Goal: Information Seeking & Learning: Check status

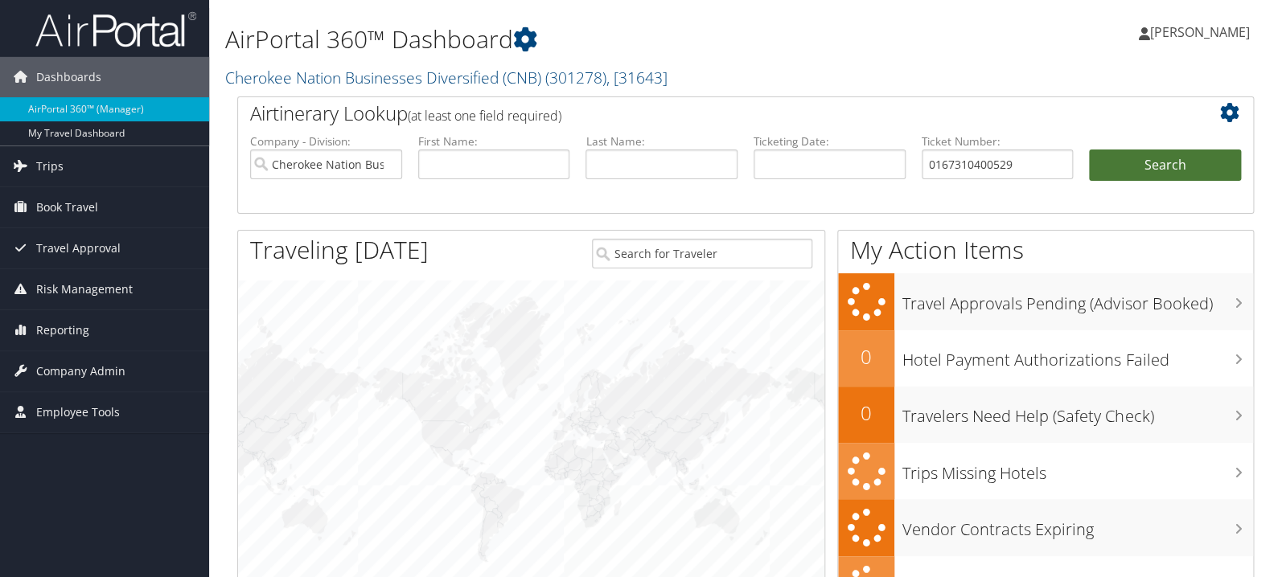
type input "0167310400529"
click at [1141, 162] on button "Search" at bounding box center [1165, 166] width 152 height 32
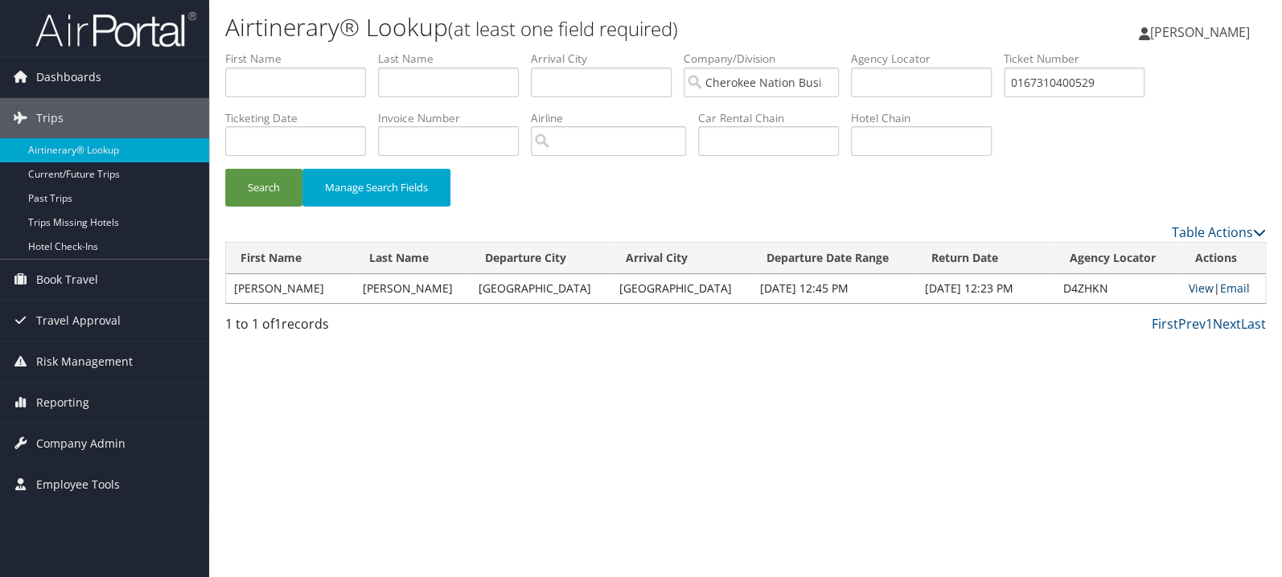
click at [1198, 287] on link "View" at bounding box center [1200, 288] width 25 height 15
click at [1135, 87] on input "0167310400529" at bounding box center [1073, 83] width 141 height 30
paste input "017309362497"
type input "0017309362497"
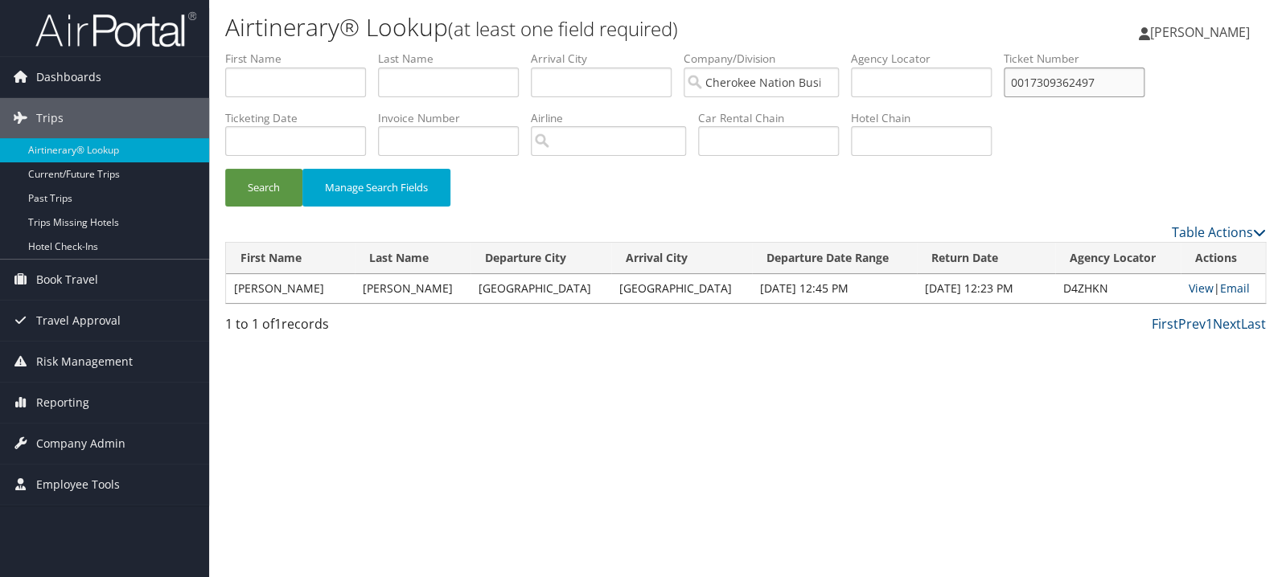
click at [225, 169] on button "Search" at bounding box center [263, 188] width 77 height 38
click at [1196, 289] on link "View" at bounding box center [1197, 288] width 25 height 15
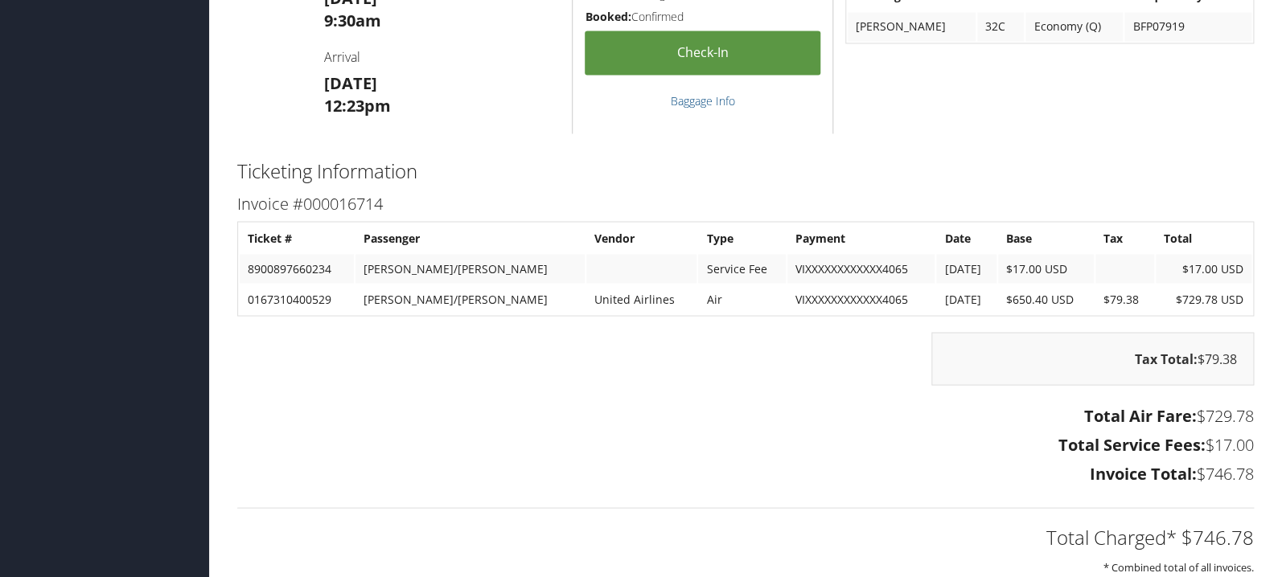
scroll to position [1193, 0]
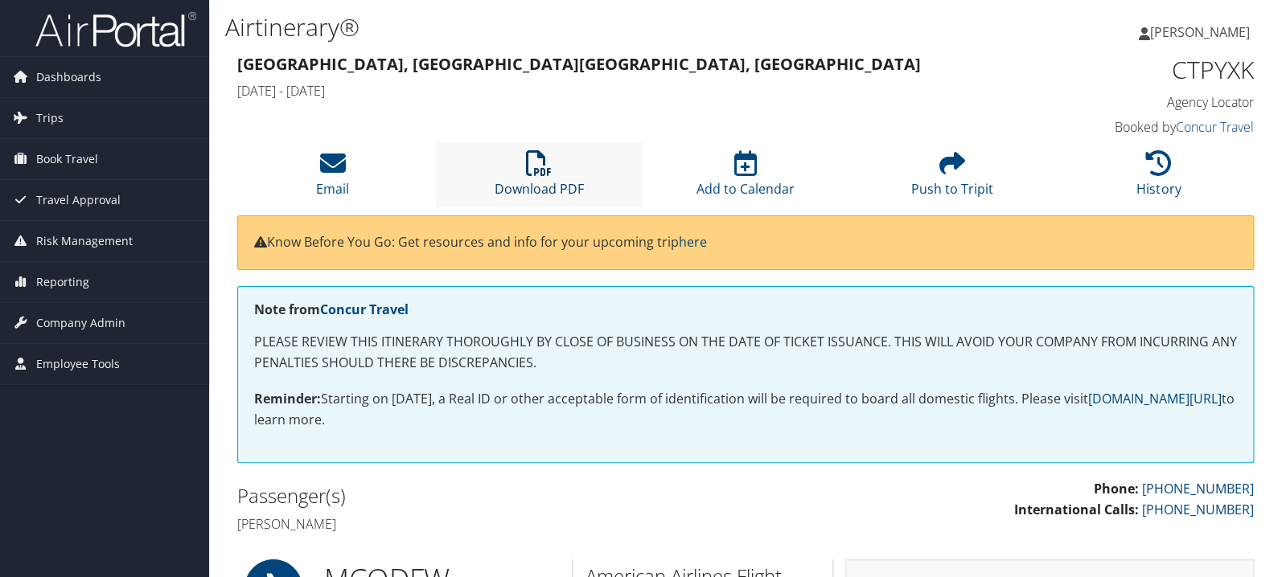
click at [532, 161] on icon at bounding box center [539, 163] width 26 height 26
click at [1154, 174] on icon at bounding box center [1159, 163] width 26 height 26
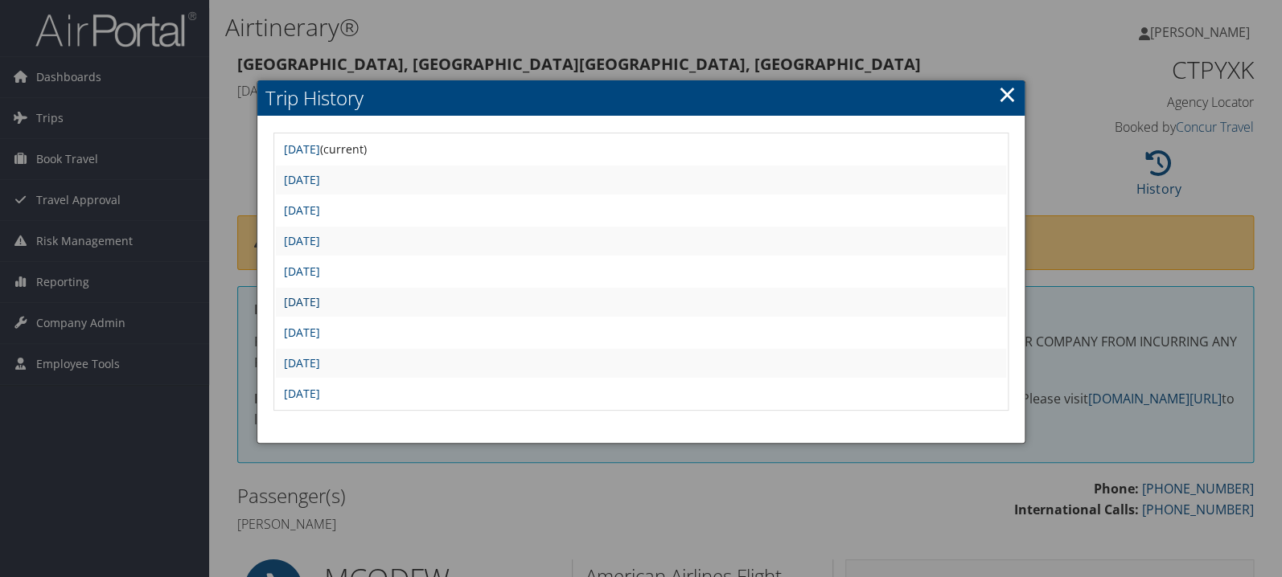
click at [320, 297] on link "[DATE]" at bounding box center [302, 301] width 36 height 15
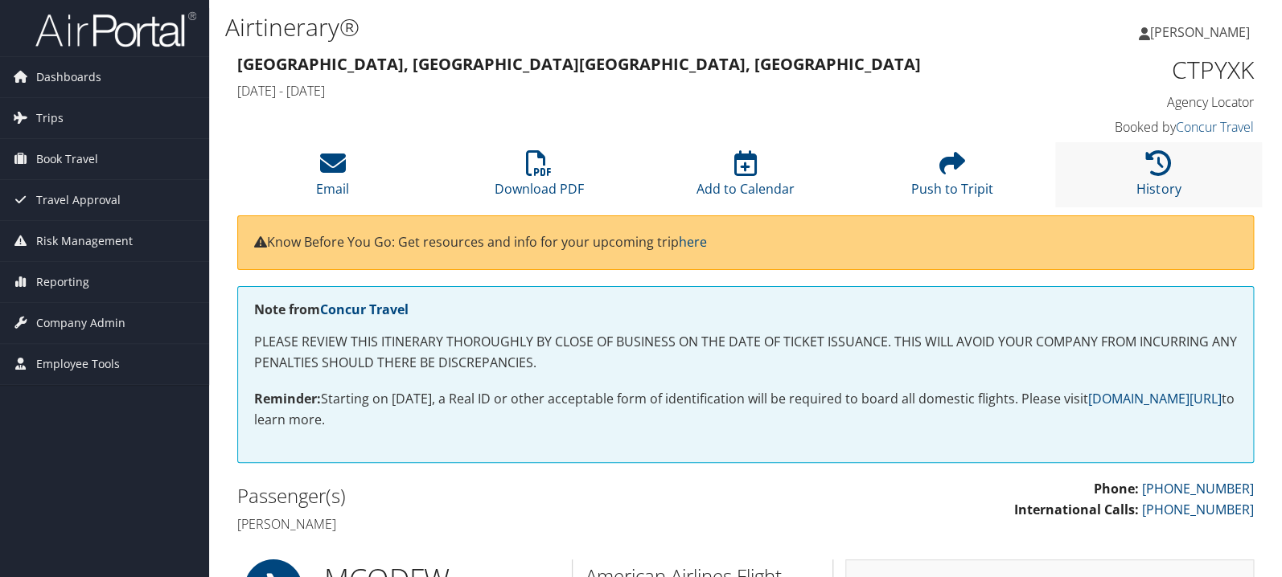
click at [1134, 159] on li "History" at bounding box center [1158, 174] width 207 height 65
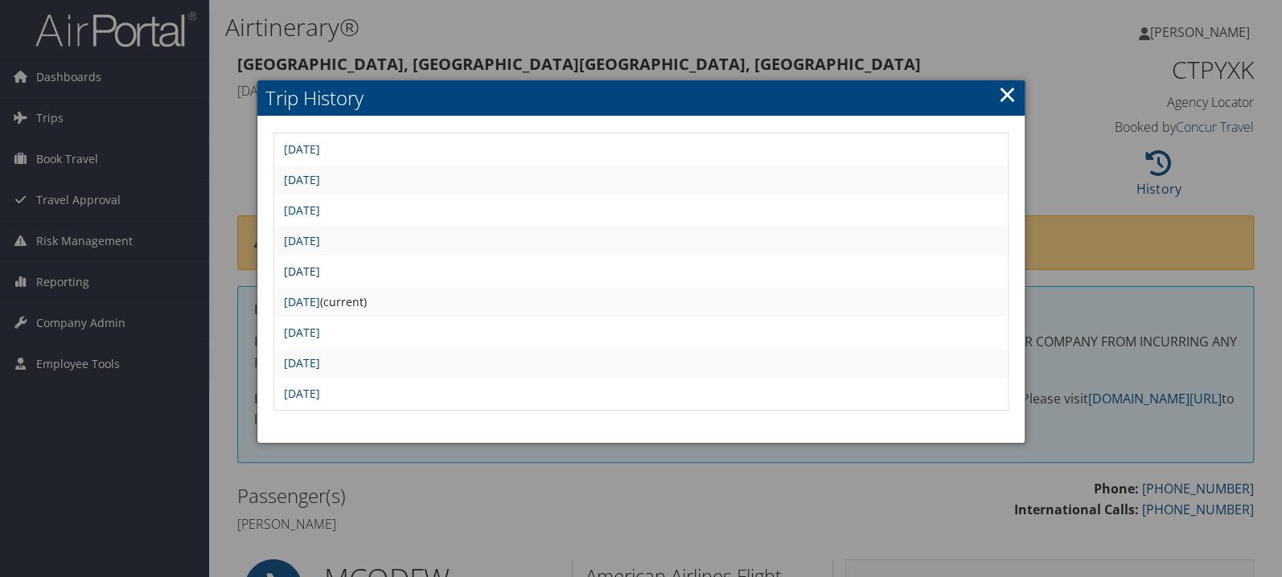
click at [320, 269] on link "Tue Jul 15 08:32:35 MDT 2025" at bounding box center [302, 271] width 36 height 15
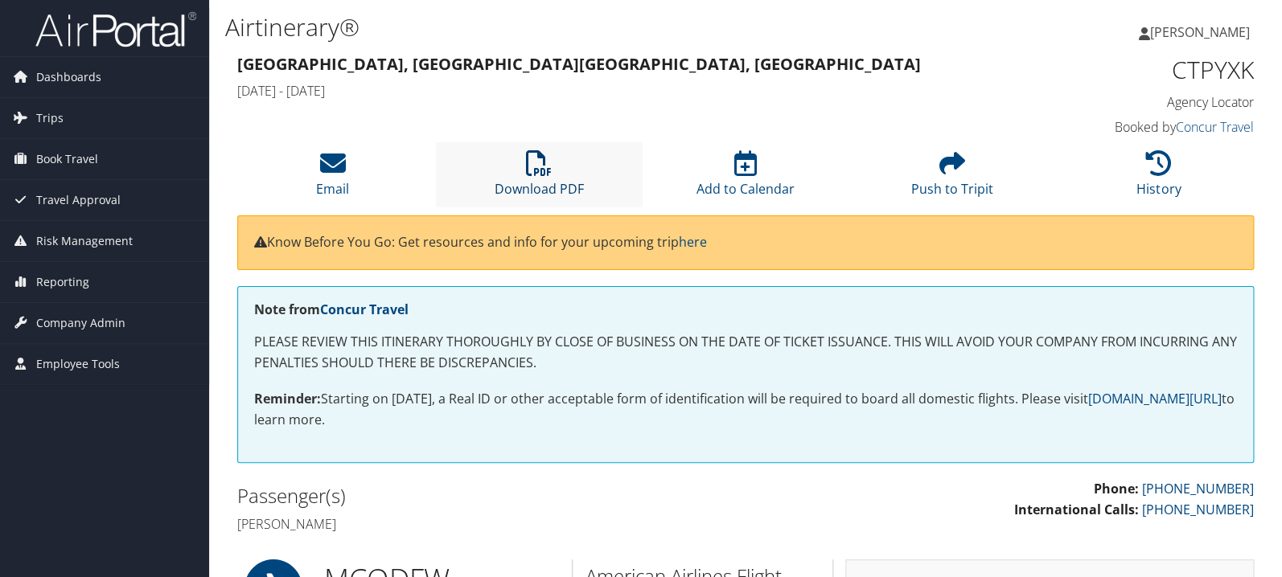
click at [545, 165] on icon at bounding box center [539, 163] width 26 height 26
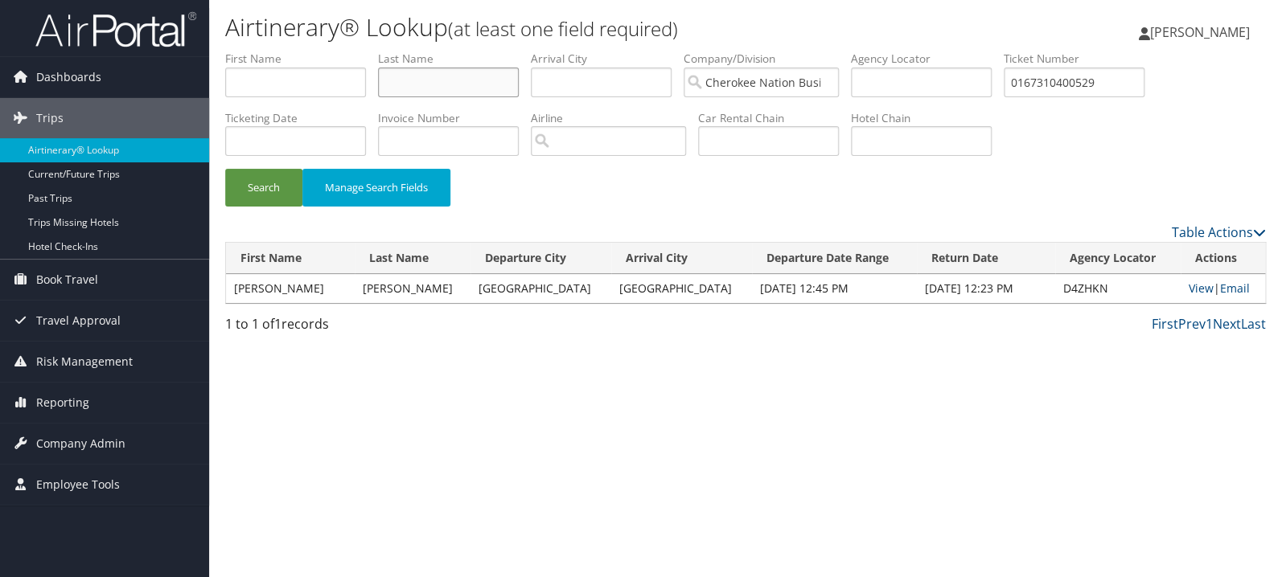
click at [446, 84] on input "text" at bounding box center [448, 83] width 141 height 30
type input "chapman"
click at [225, 169] on button "Search" at bounding box center [263, 188] width 77 height 38
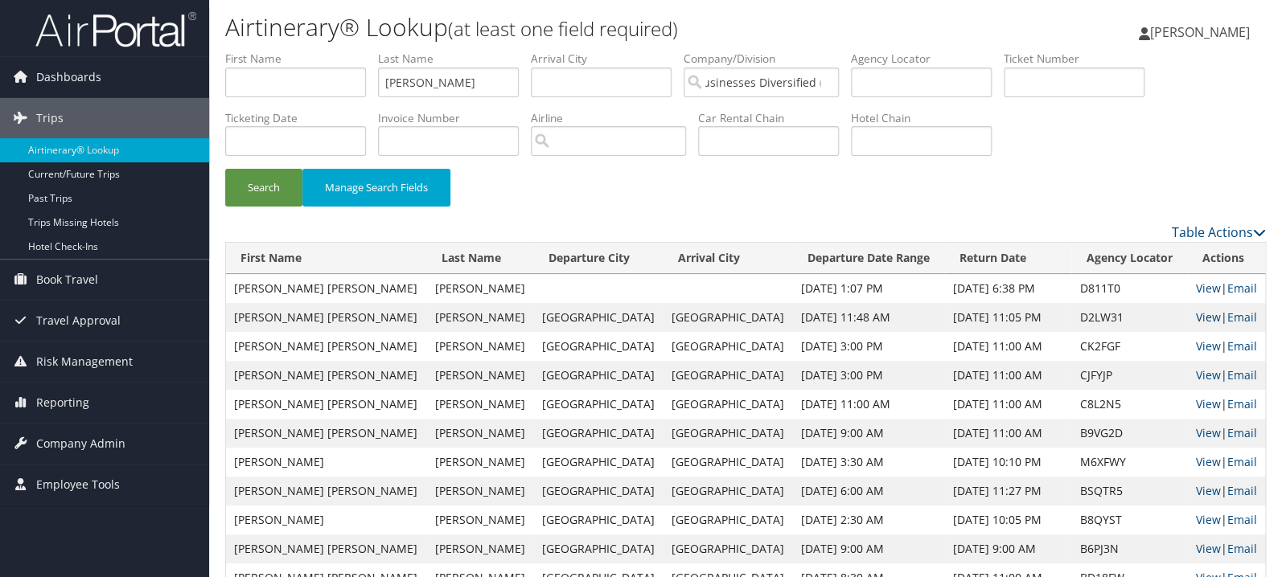
click at [1195, 320] on link "View" at bounding box center [1207, 317] width 25 height 15
click at [1195, 293] on link "View" at bounding box center [1207, 288] width 25 height 15
click at [1195, 289] on link "View" at bounding box center [1207, 288] width 25 height 15
click at [1106, 77] on input "text" at bounding box center [1073, 83] width 141 height 30
paste input "0067310674746"
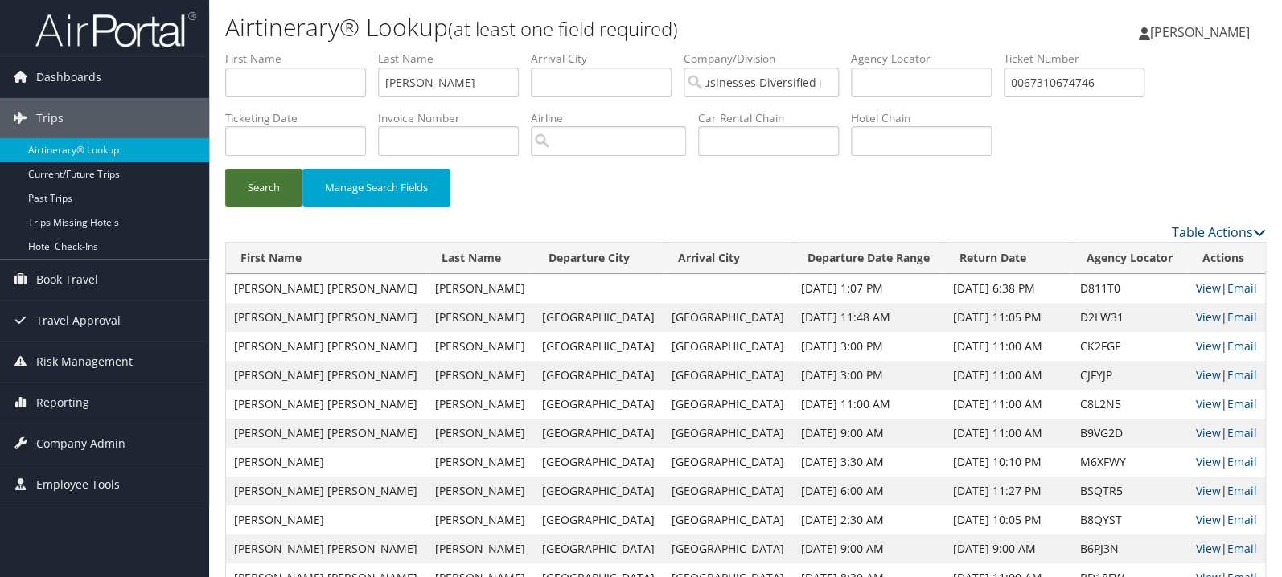
click at [250, 192] on button "Search" at bounding box center [263, 188] width 77 height 38
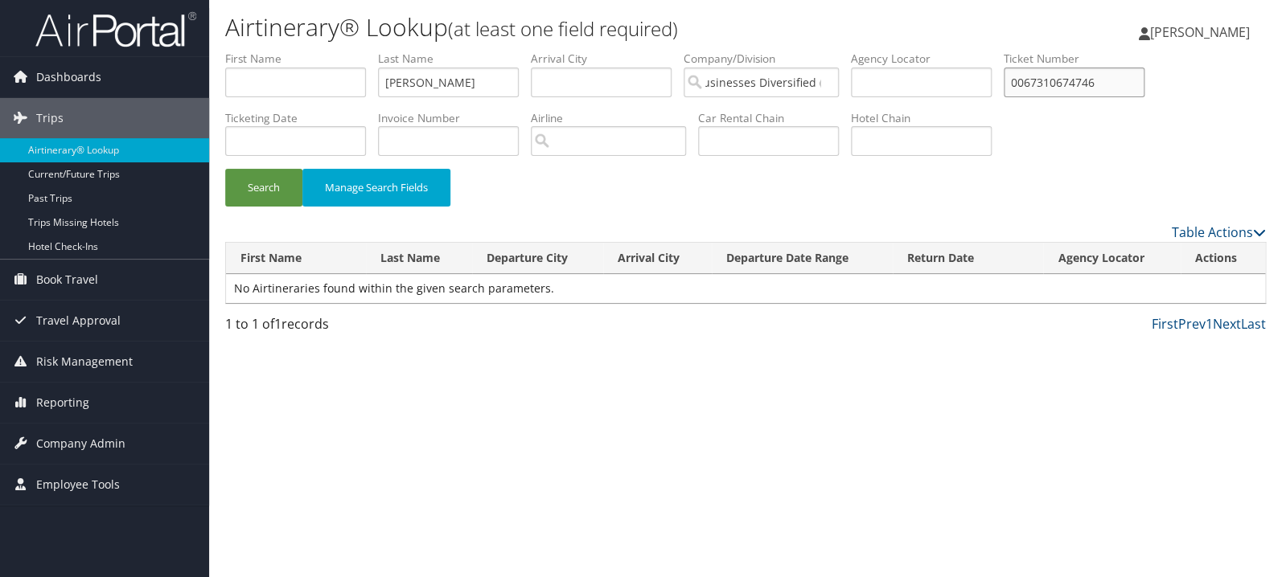
click at [1117, 88] on input "0067310674746" at bounding box center [1073, 83] width 141 height 30
paste input "17309710993"
type input "0017309710993"
drag, startPoint x: 427, startPoint y: 88, endPoint x: 333, endPoint y: 80, distance: 94.4
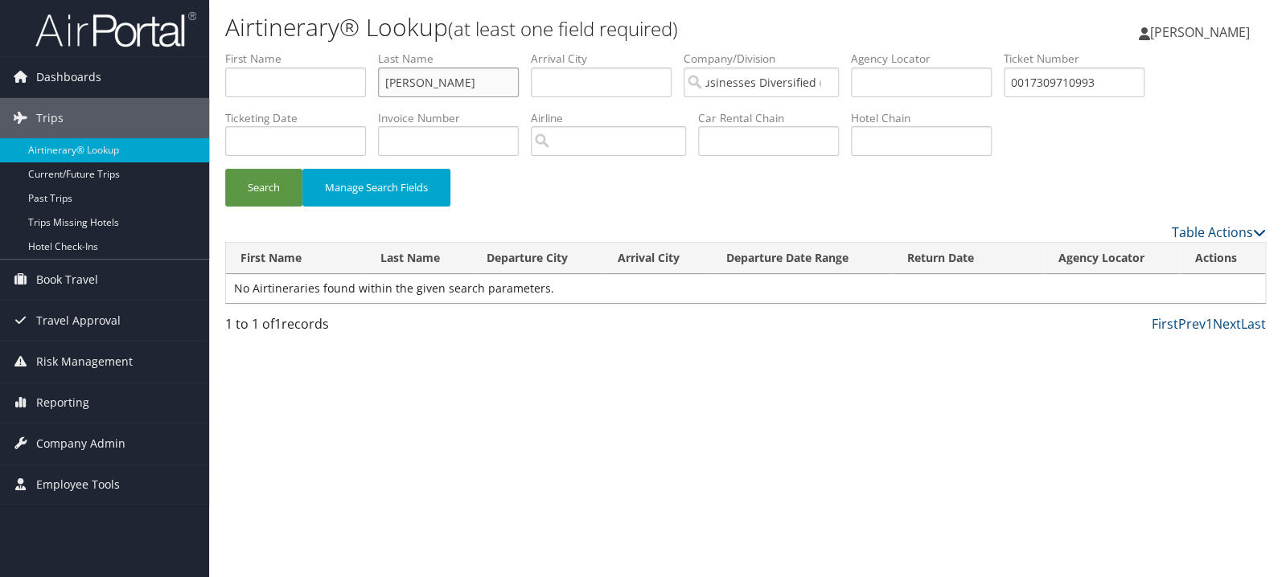
click at [378, 80] on input "chapman" at bounding box center [448, 83] width 141 height 30
click at [225, 169] on button "Search" at bounding box center [263, 188] width 77 height 38
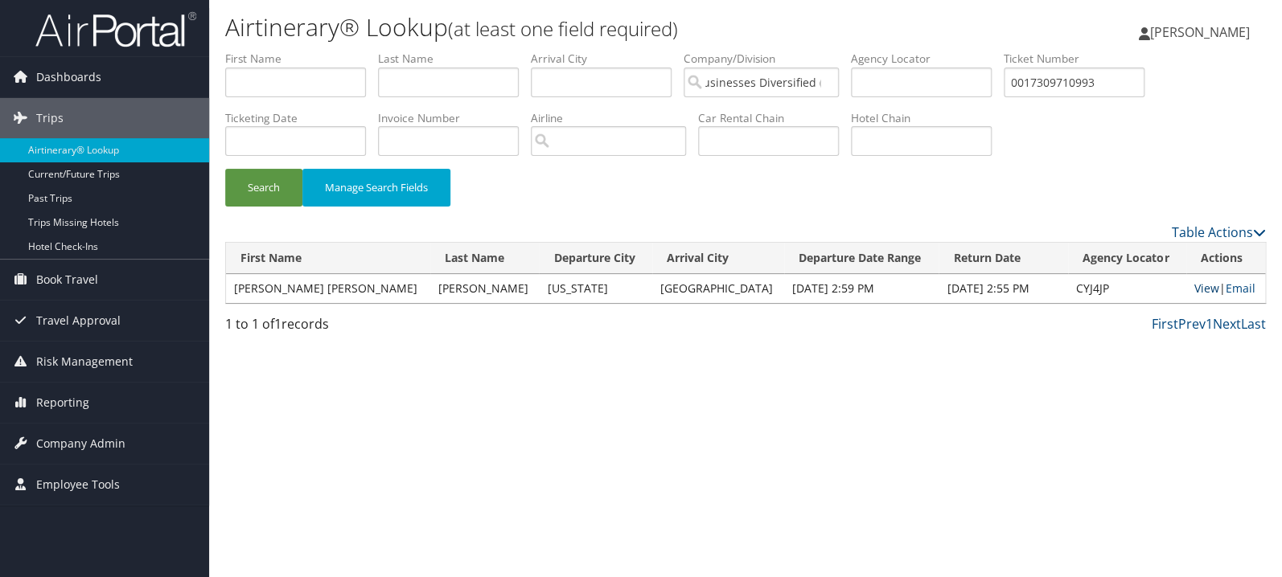
click at [1196, 289] on link "View" at bounding box center [1206, 288] width 25 height 15
click at [326, 76] on input "text" at bounding box center [295, 83] width 141 height 30
type input "brown"
click at [225, 169] on button "Search" at bounding box center [263, 188] width 77 height 38
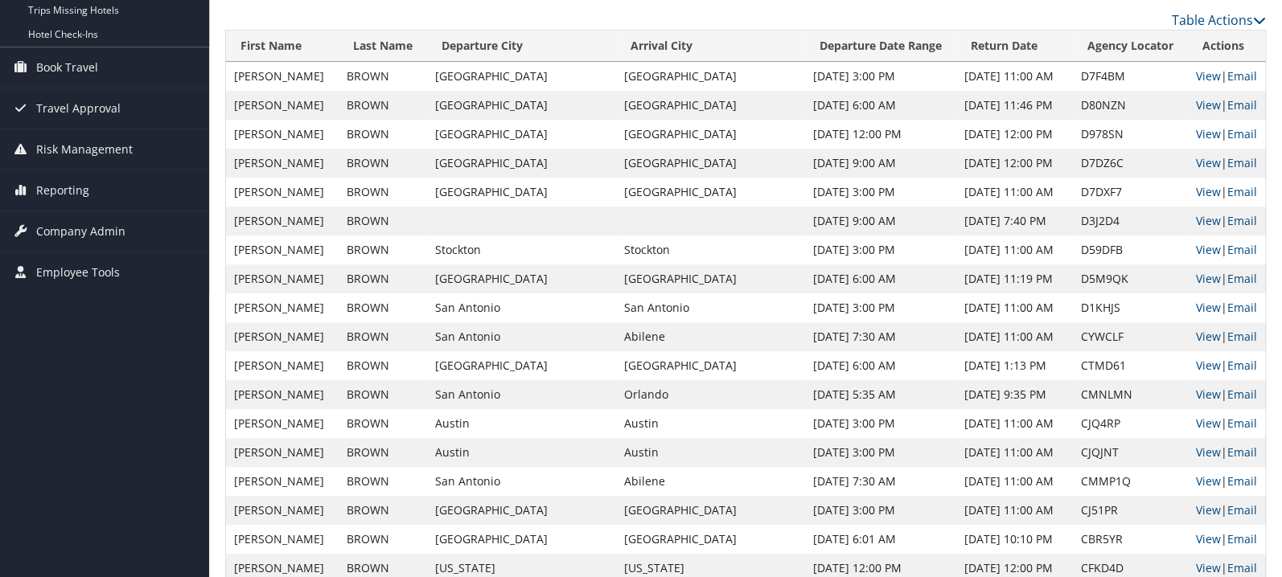
scroll to position [256, 0]
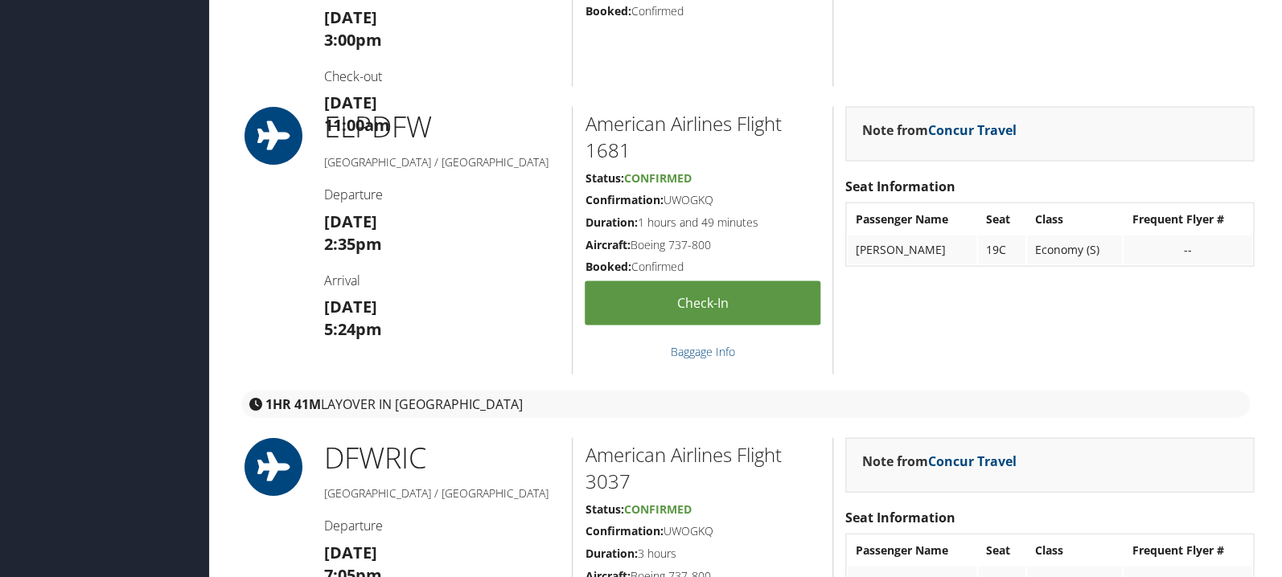
scroll to position [1364, 0]
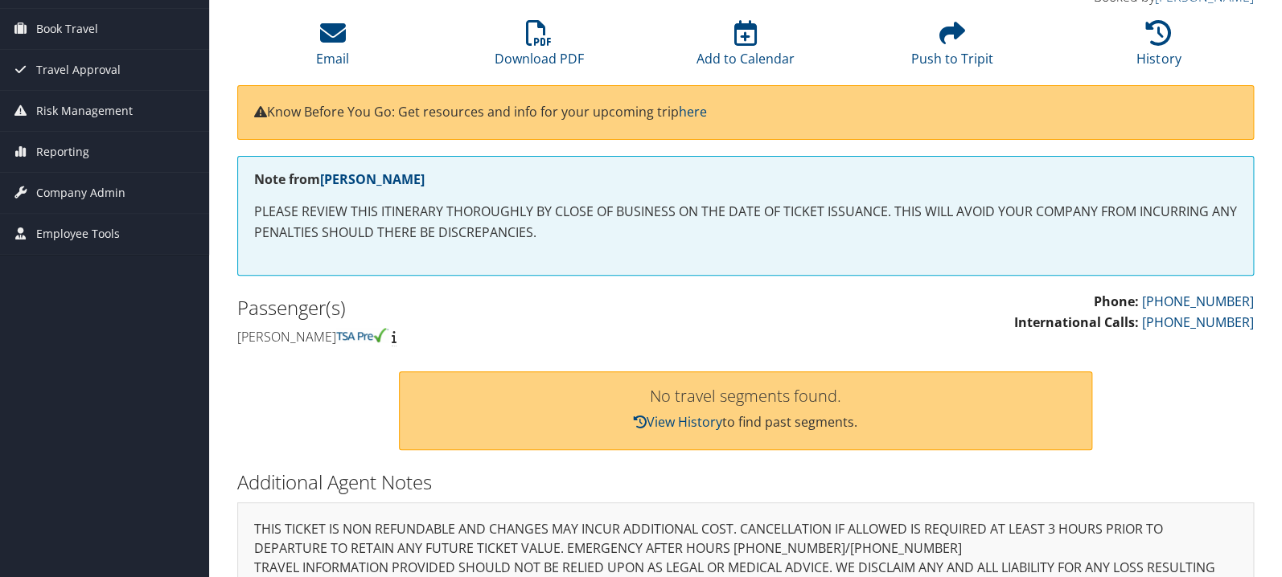
scroll to position [256, 0]
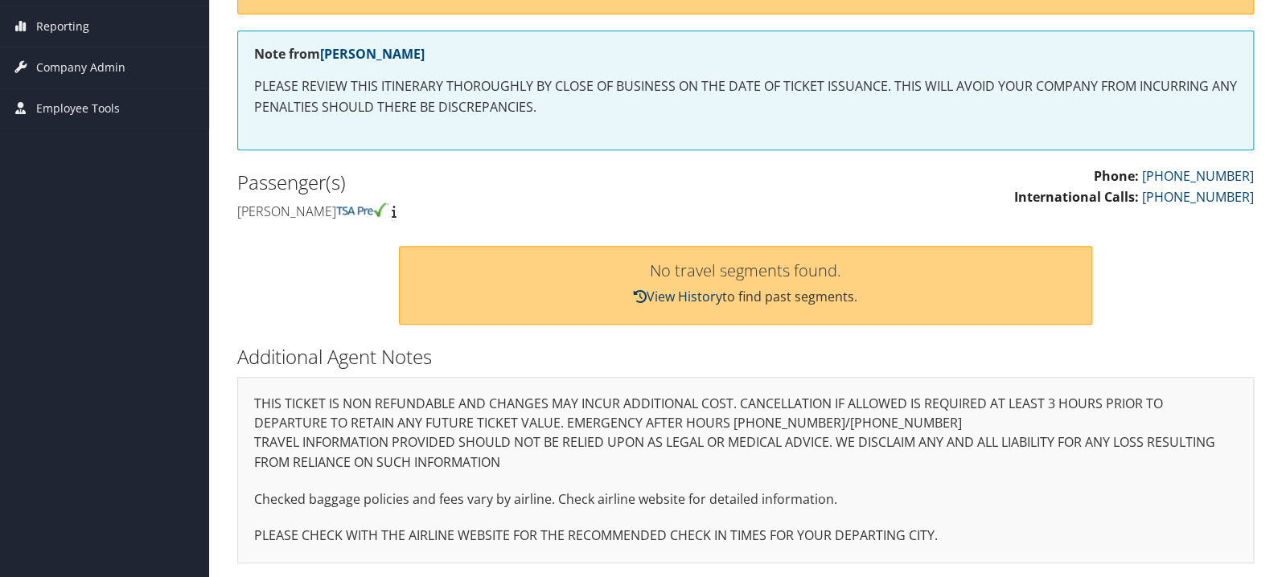
click at [666, 300] on link "View History" at bounding box center [678, 297] width 88 height 18
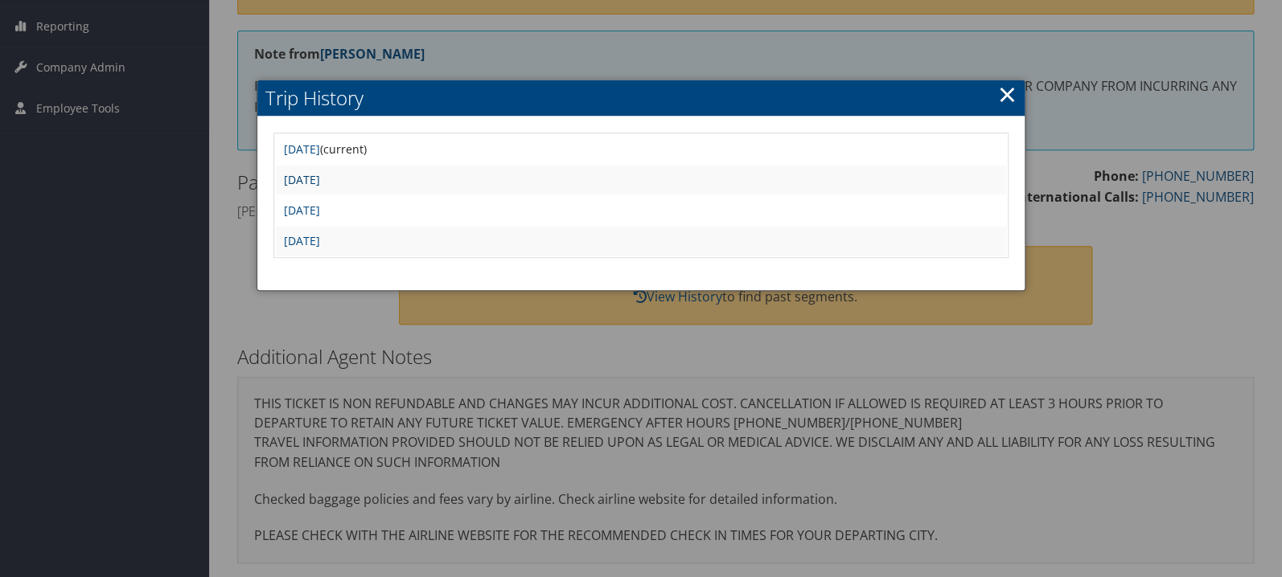
click at [320, 186] on link "Fri Aug 29 11:09:12 MDT 2025" at bounding box center [302, 179] width 36 height 15
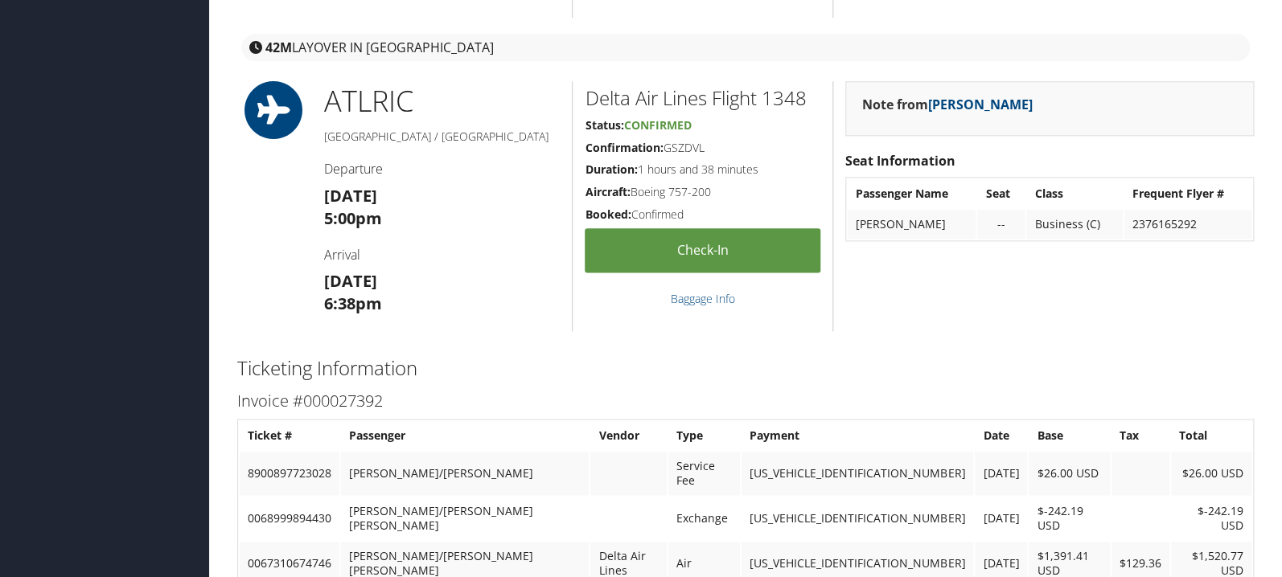
scroll to position [777, 0]
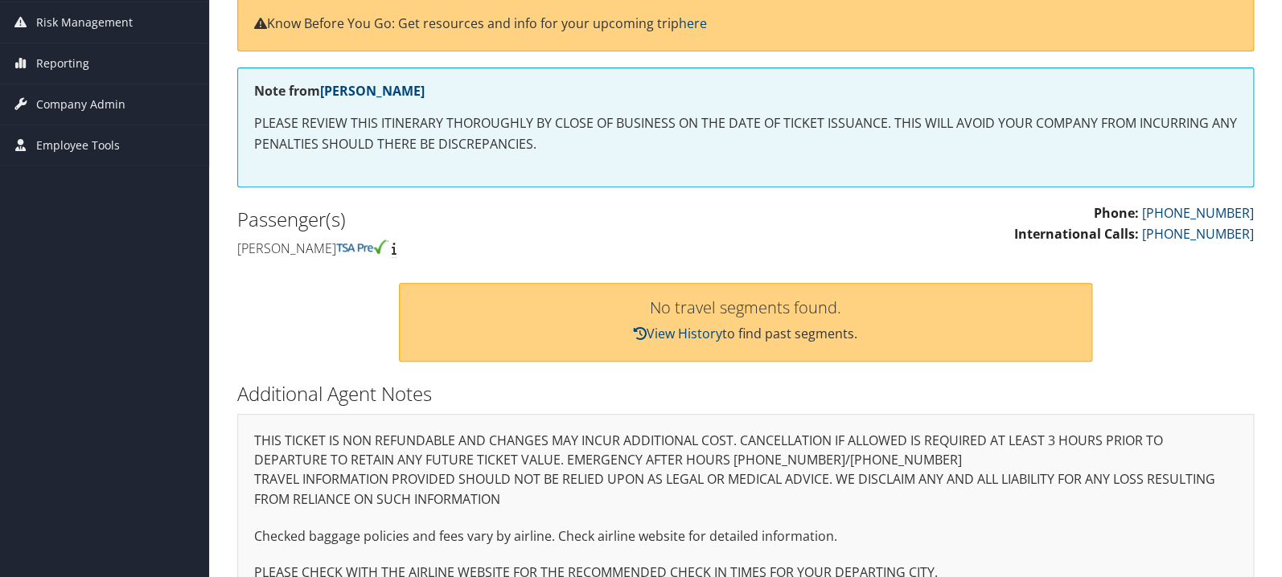
scroll to position [170, 0]
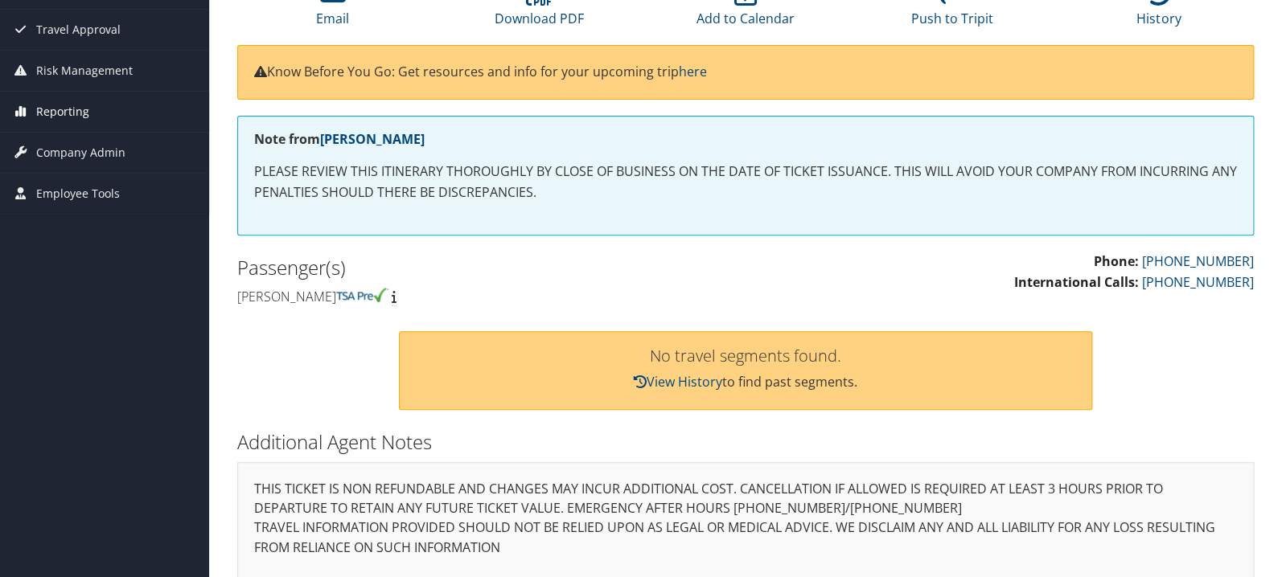
click at [67, 114] on span "Reporting" at bounding box center [62, 112] width 53 height 40
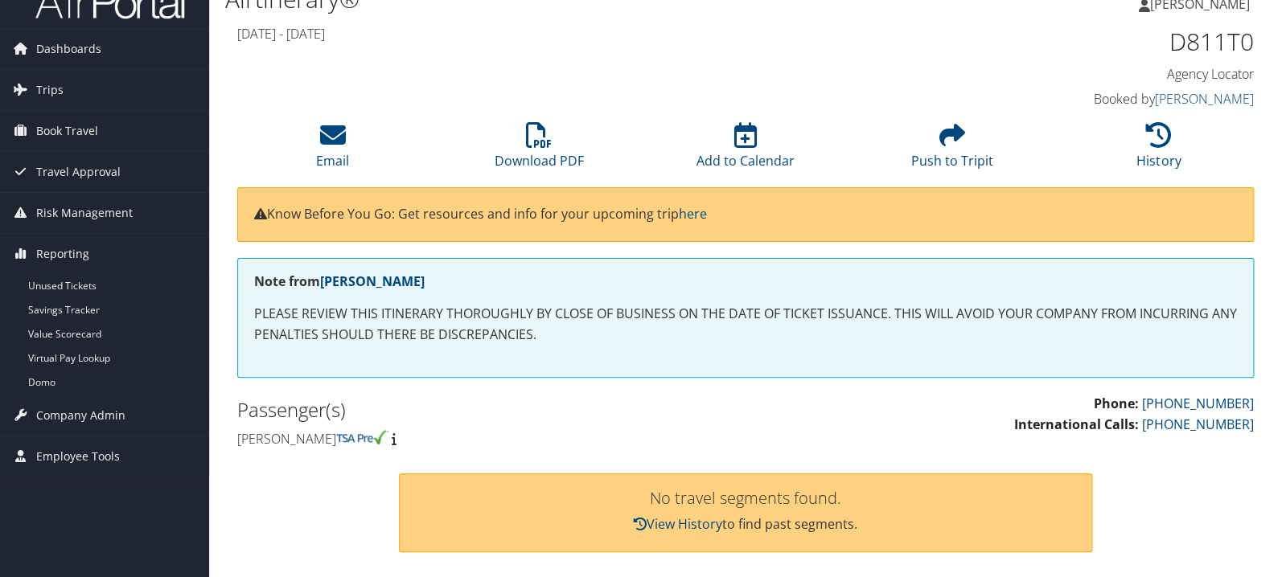
scroll to position [0, 0]
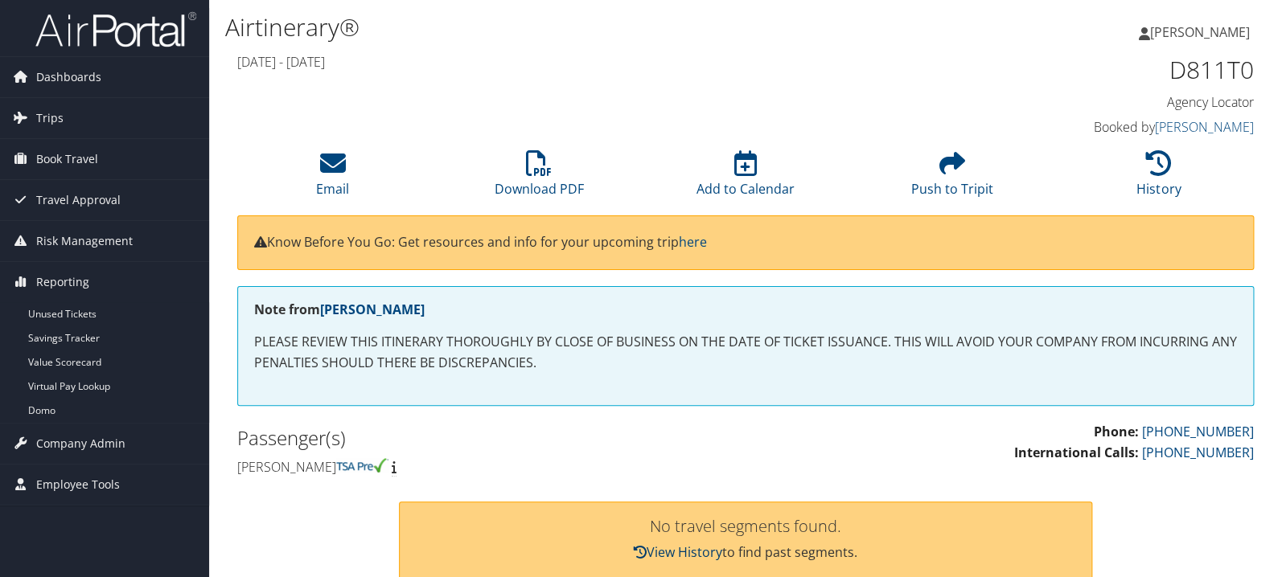
click at [695, 549] on link "View History" at bounding box center [678, 552] width 88 height 18
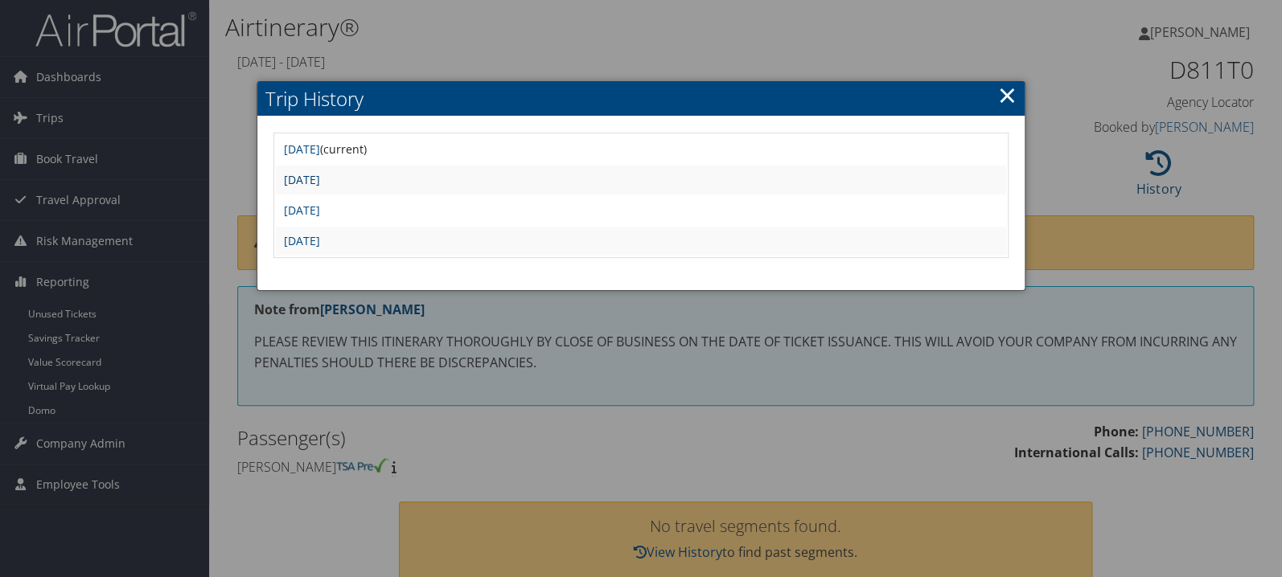
click at [320, 177] on link "Fri Aug 29 11:09:12 MDT 2025" at bounding box center [302, 179] width 36 height 15
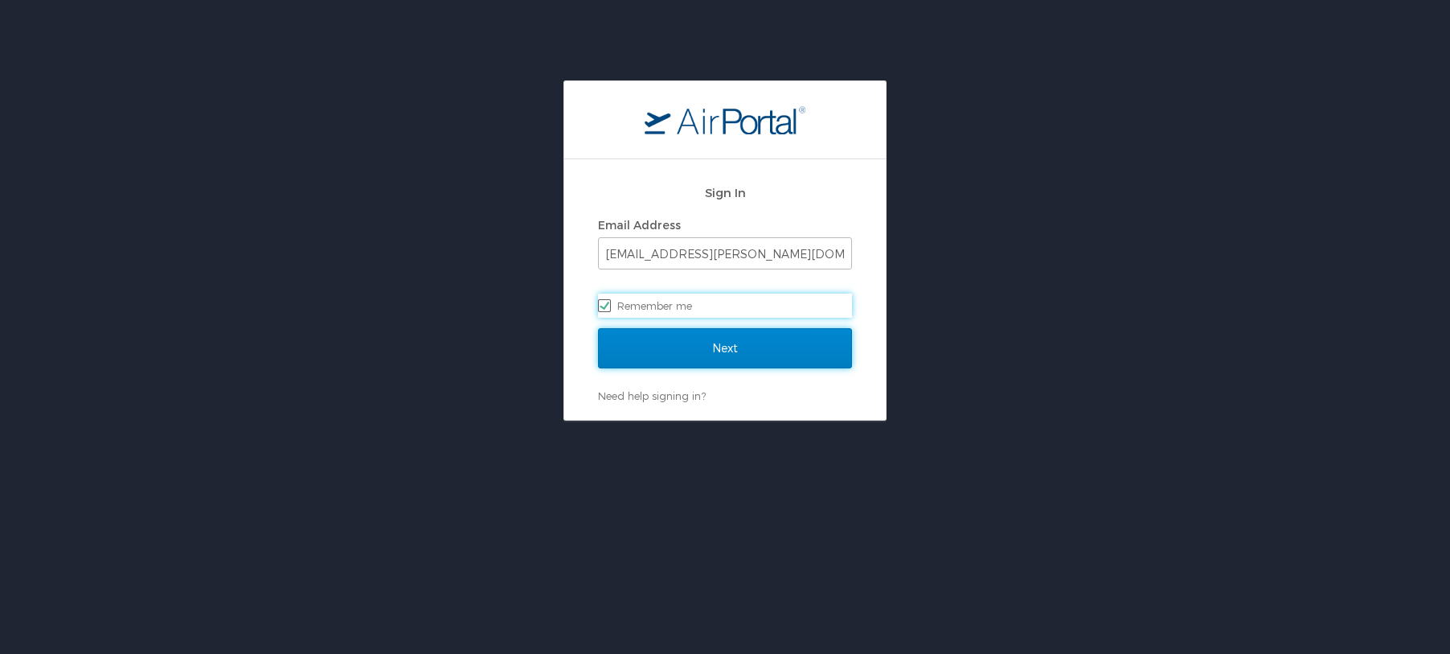
click at [727, 341] on input "Next" at bounding box center [725, 348] width 254 height 40
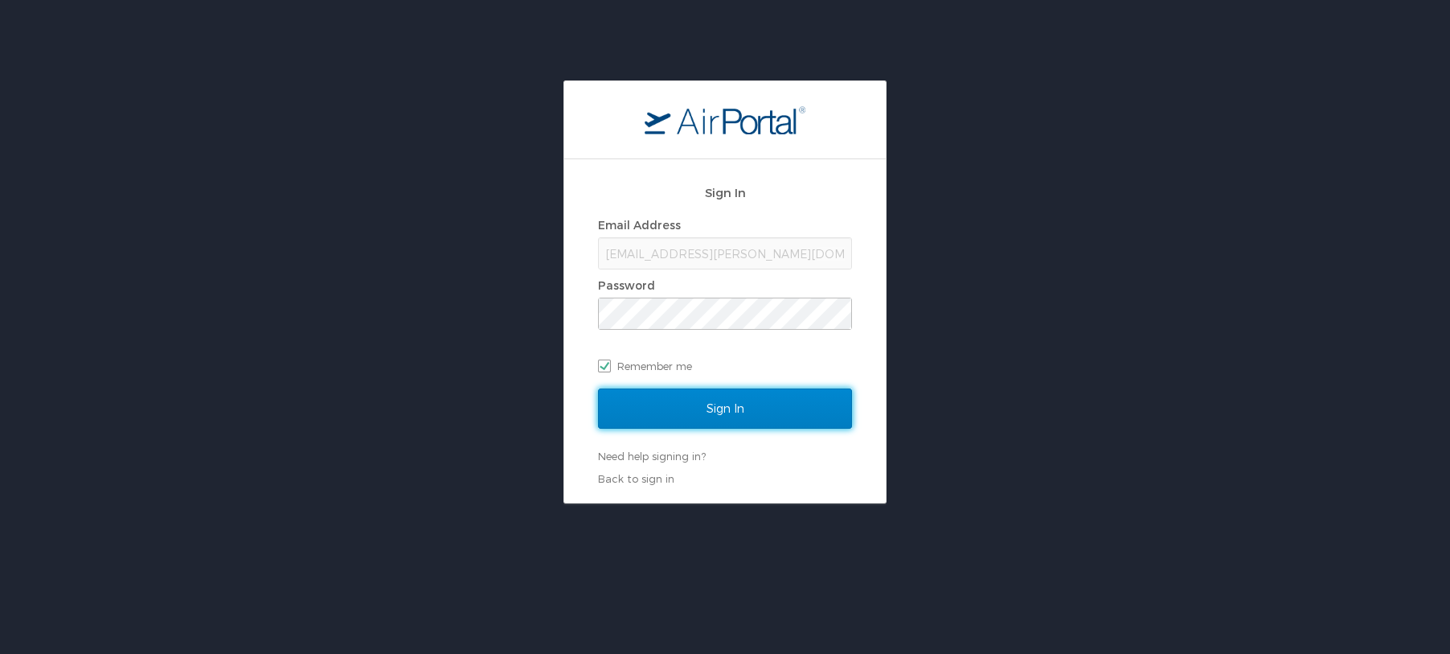
click at [714, 401] on input "Sign In" at bounding box center [725, 408] width 254 height 40
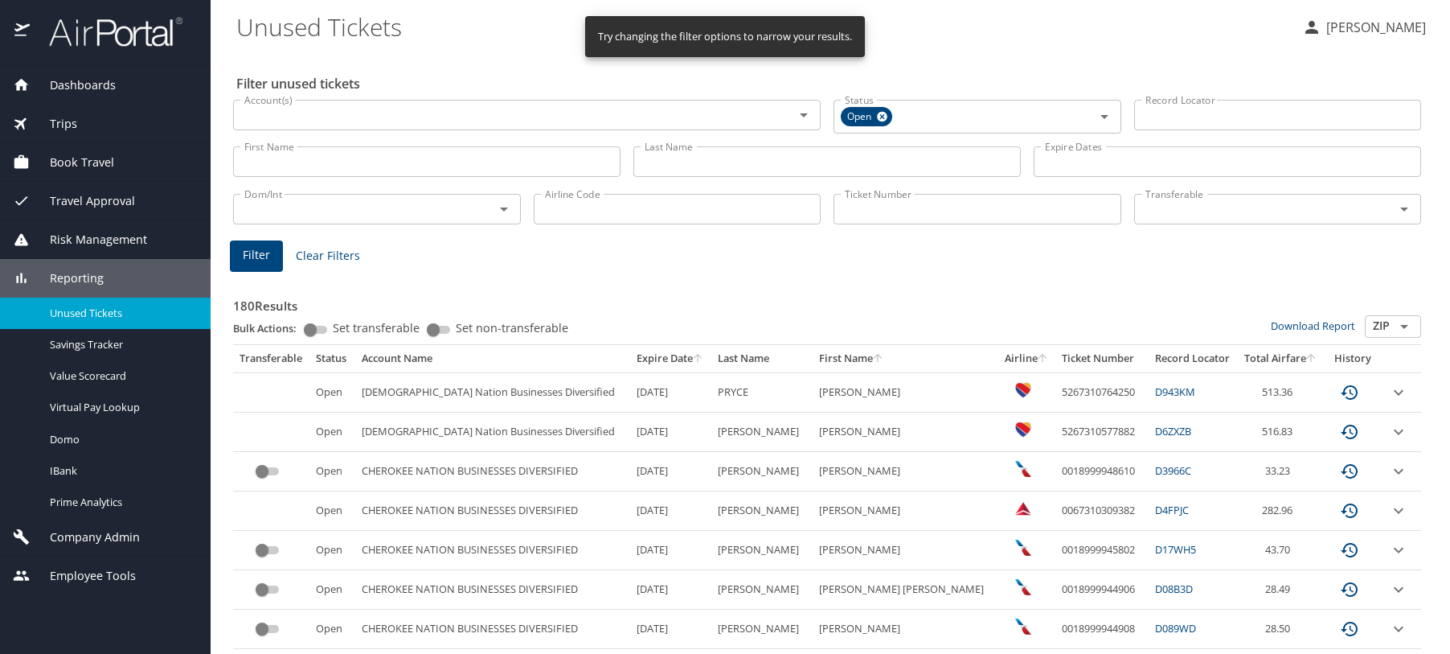
select select "US"
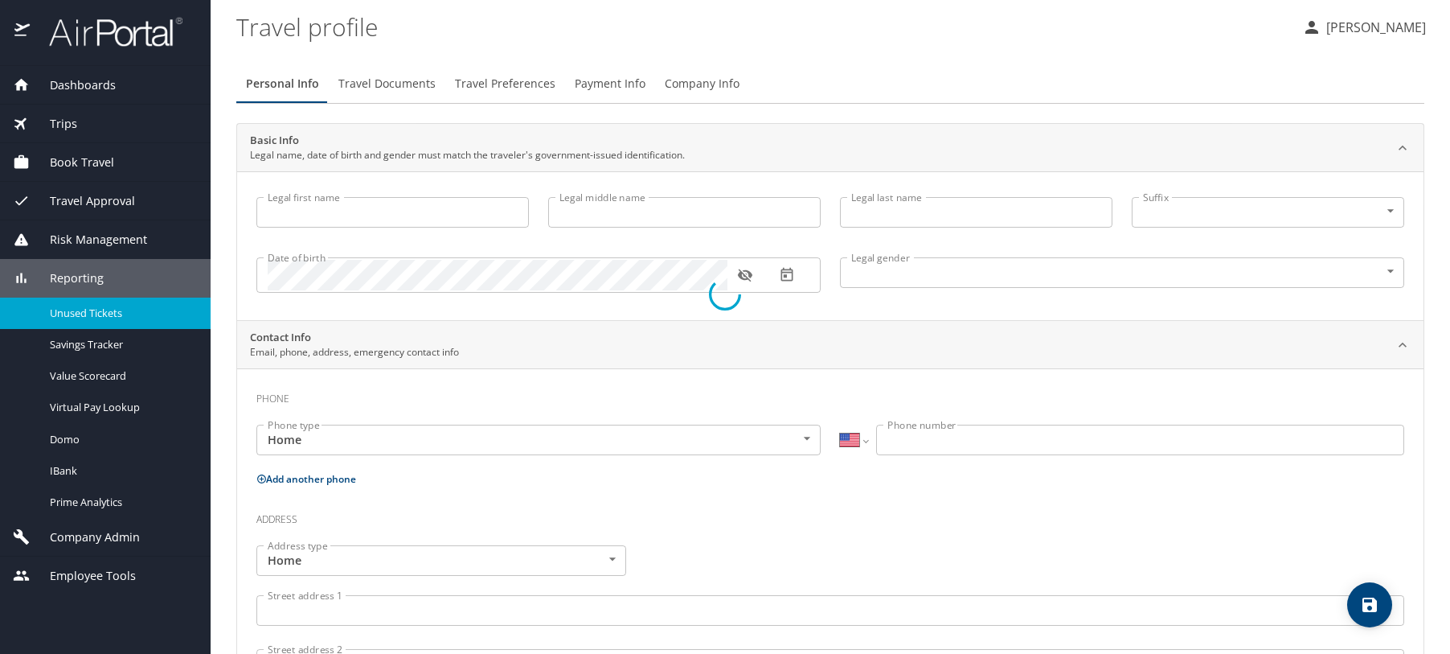
type input "April"
type input "McBride"
type input "Female"
select select "US"
select select "IN"
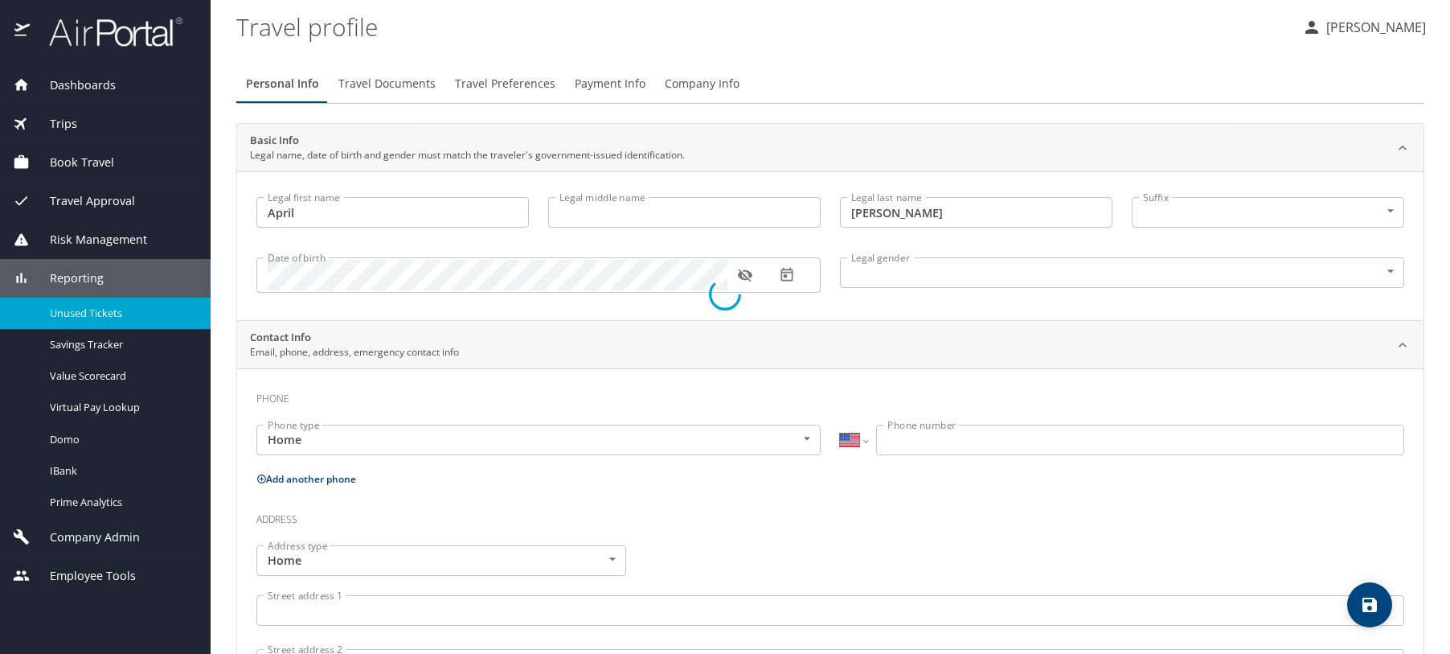
select select "IN"
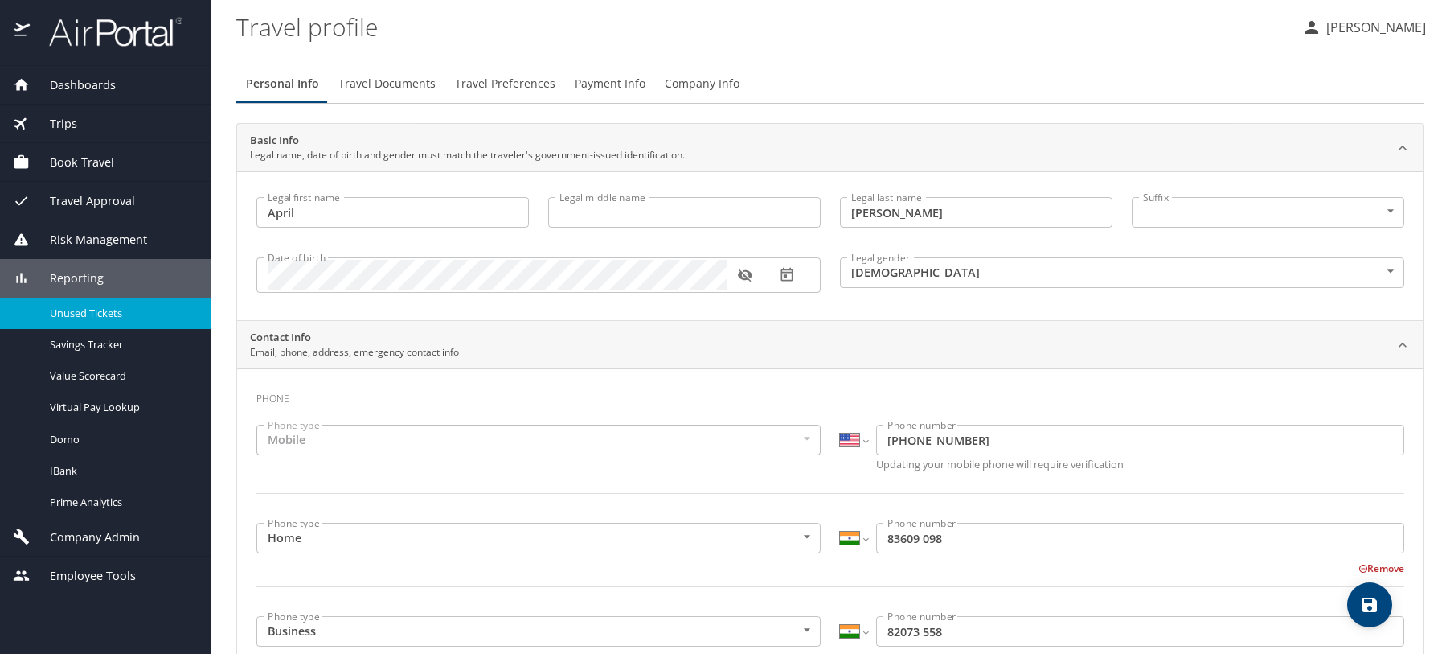
click at [110, 307] on span "Unused Tickets" at bounding box center [120, 313] width 141 height 15
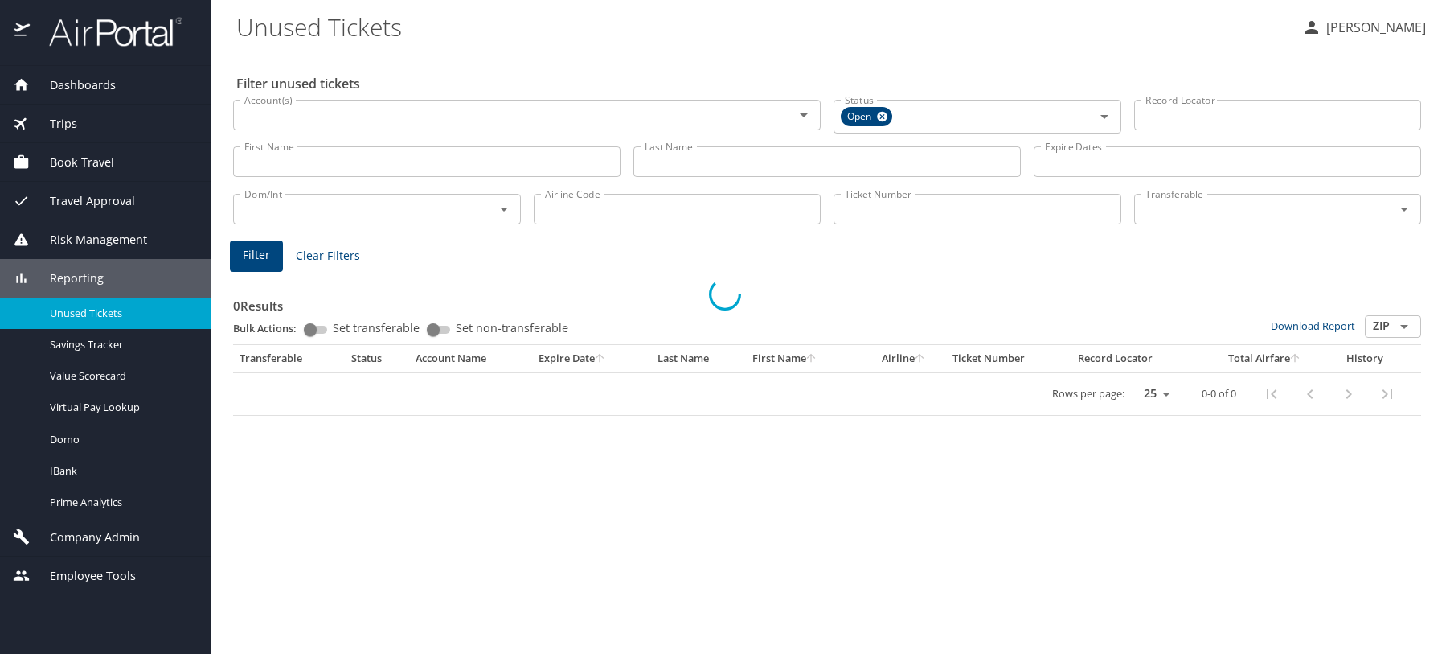
select select "US"
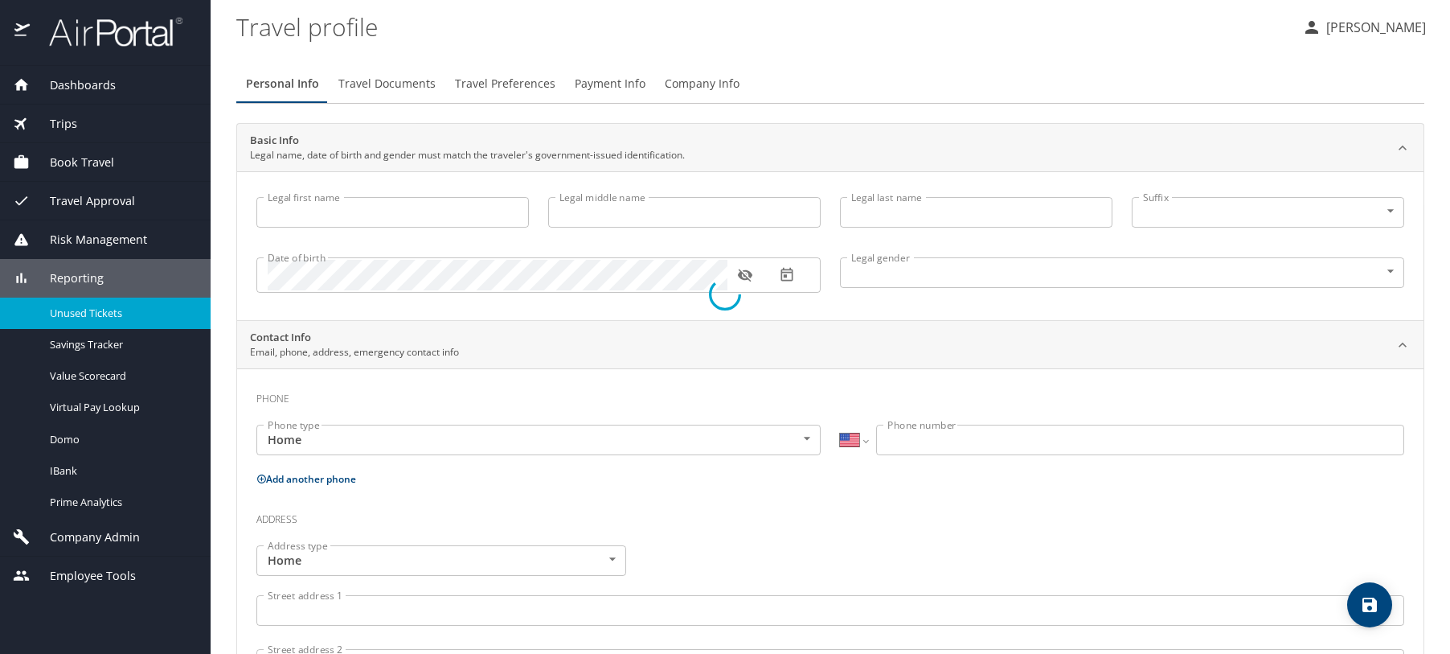
type input "April"
type input "McBride"
type input "Female"
select select "US"
select select "IN"
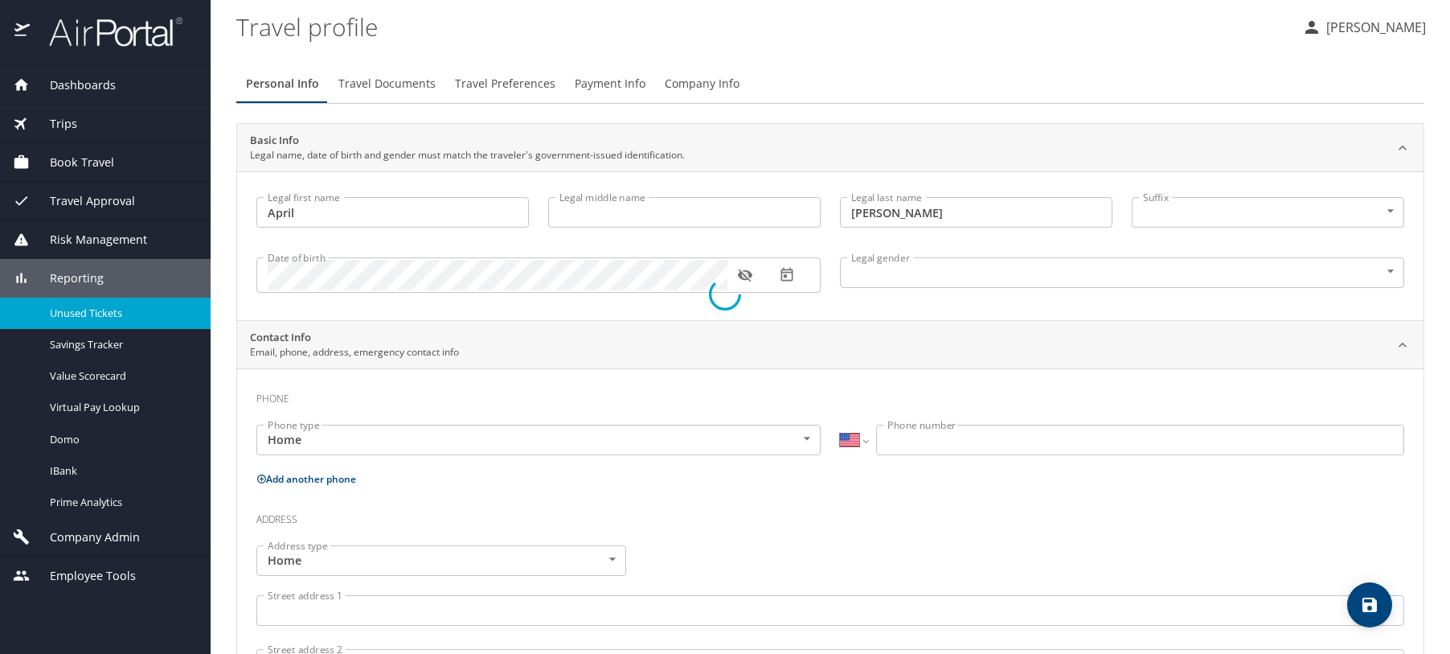
select select "IN"
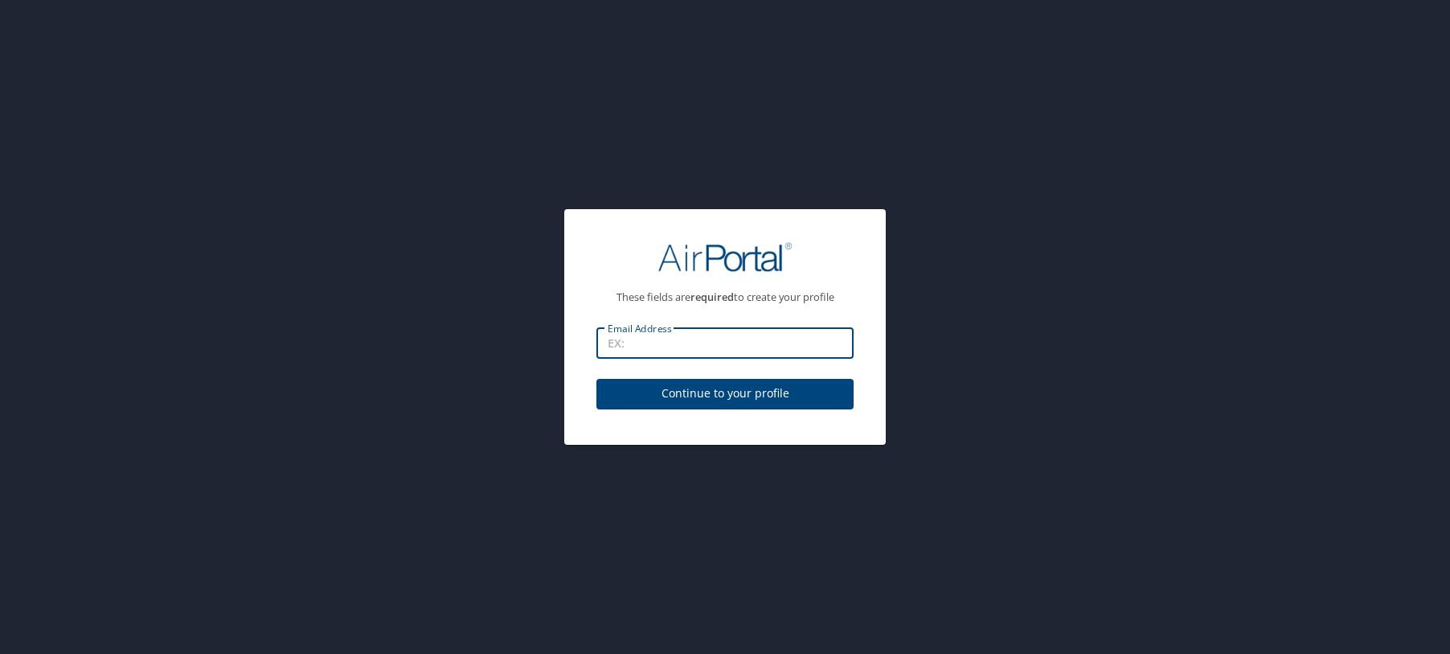
click at [716, 345] on input "Email Address" at bounding box center [725, 343] width 257 height 31
type input "april.mcbride@cherokee-federal.com"
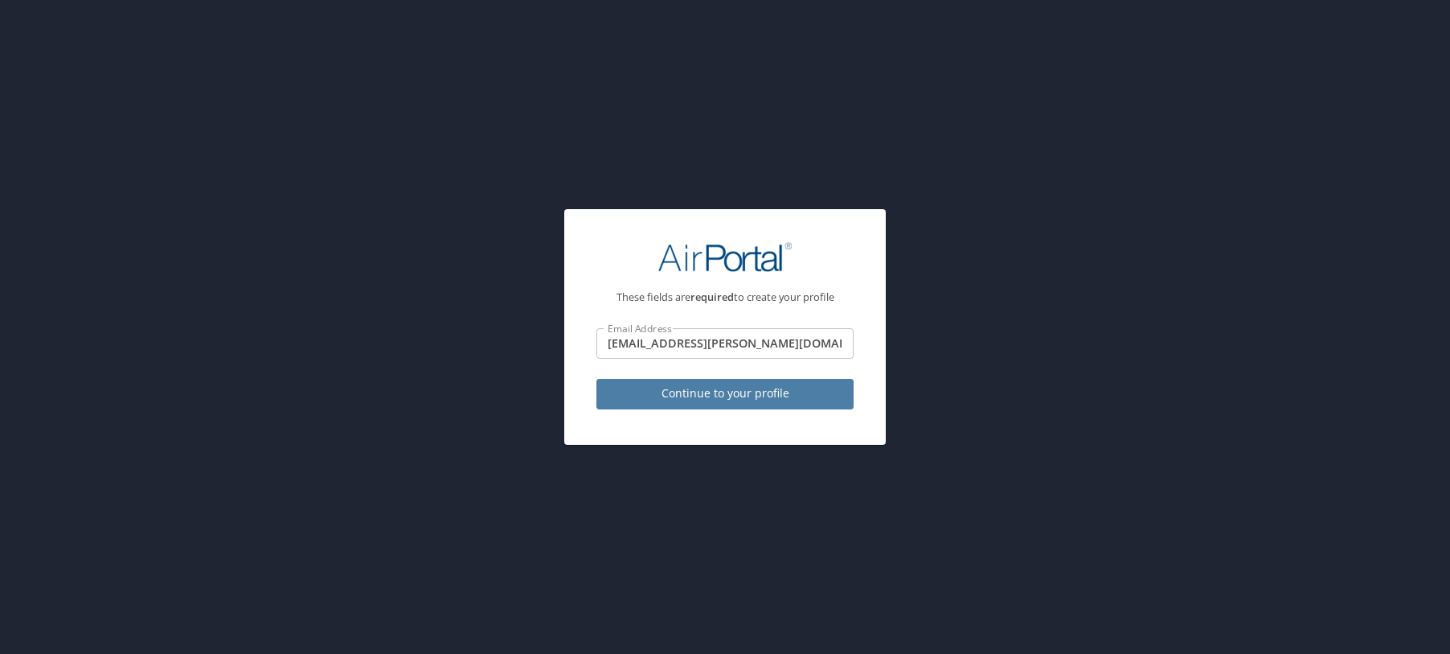
click at [730, 409] on button "Continue to your profile" at bounding box center [725, 394] width 257 height 31
select select "US"
select select "IN"
select select "US"
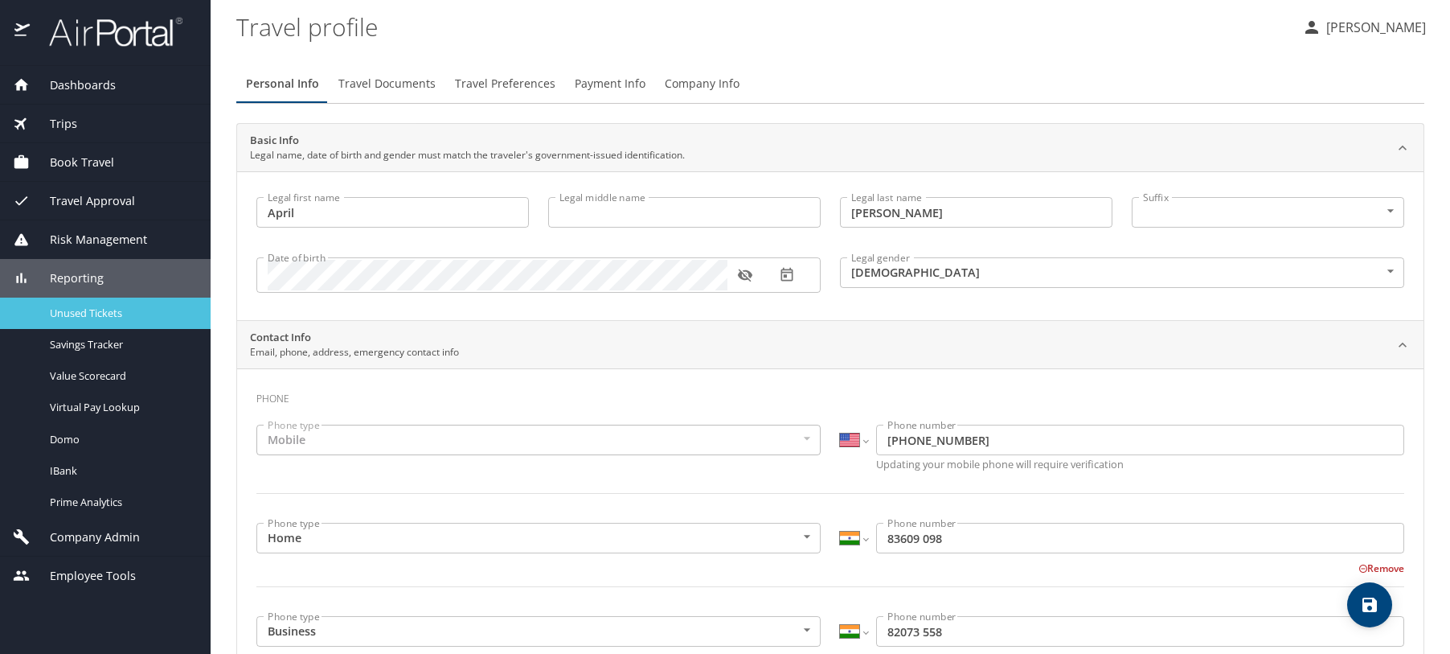
click at [58, 320] on span "Unused Tickets" at bounding box center [120, 313] width 141 height 15
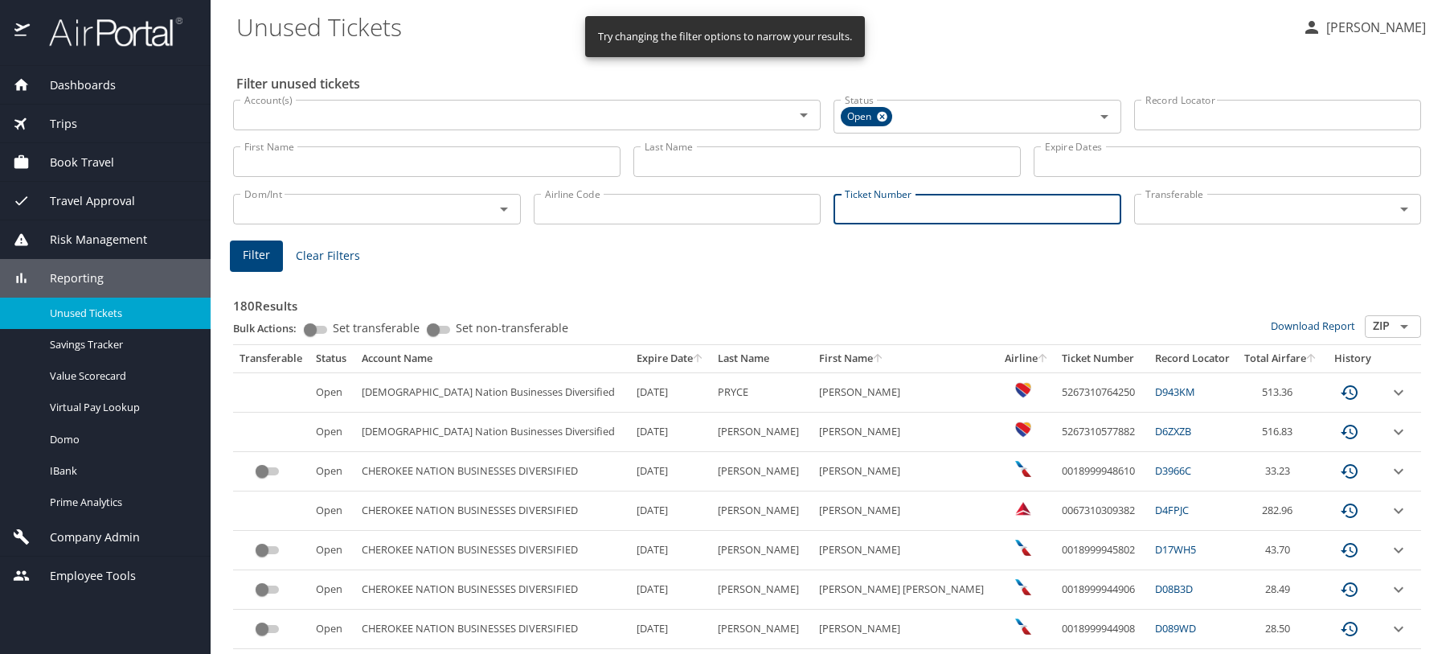
click at [875, 207] on input "Ticket Number" at bounding box center [978, 209] width 288 height 31
paste input "0067310674746"
type input "0067310674746"
click at [258, 256] on span "Filter" at bounding box center [256, 253] width 27 height 20
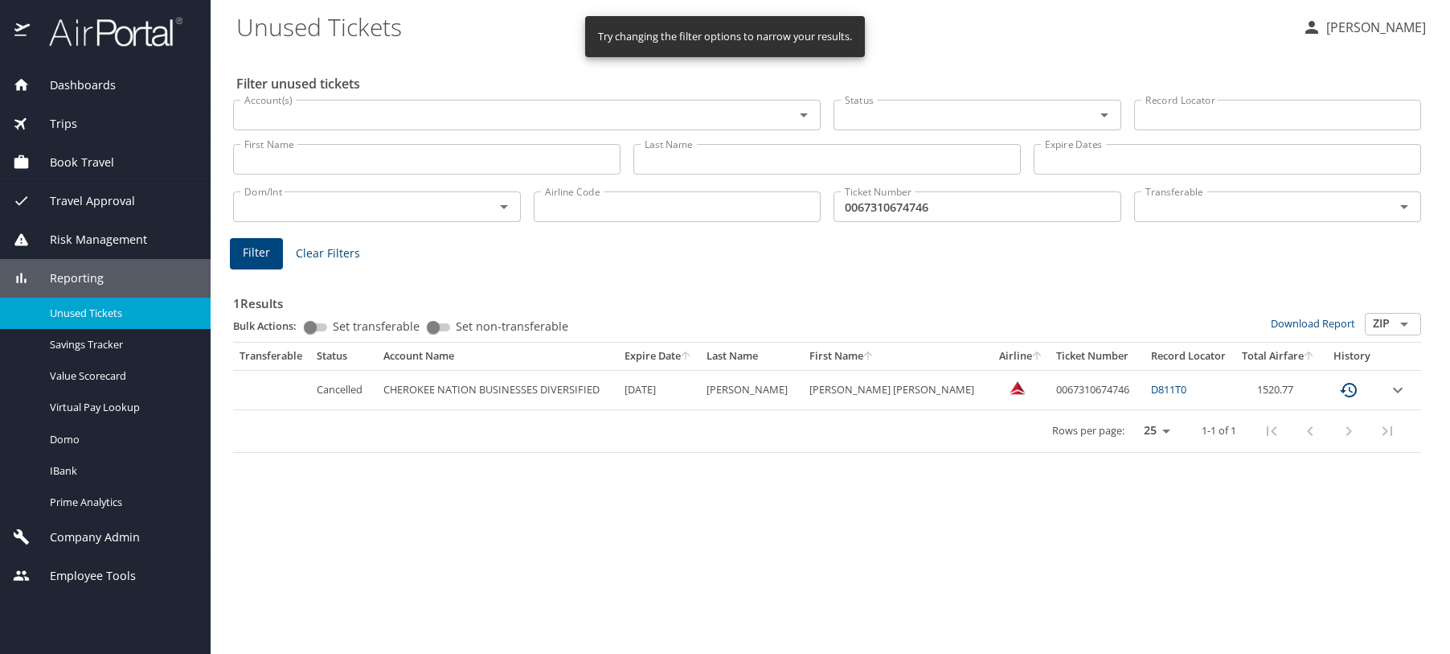
click at [919, 207] on input "0067310674746" at bounding box center [978, 206] width 288 height 31
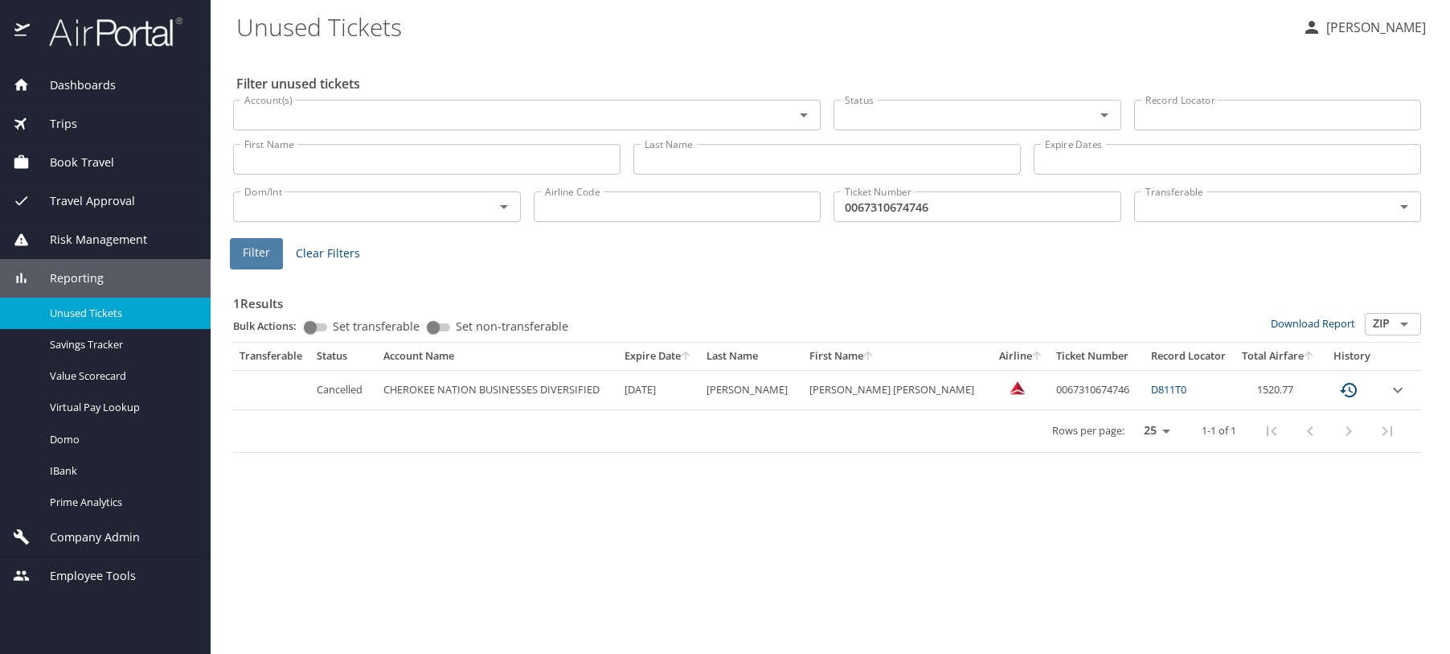
click at [259, 255] on span "Filter" at bounding box center [256, 253] width 27 height 20
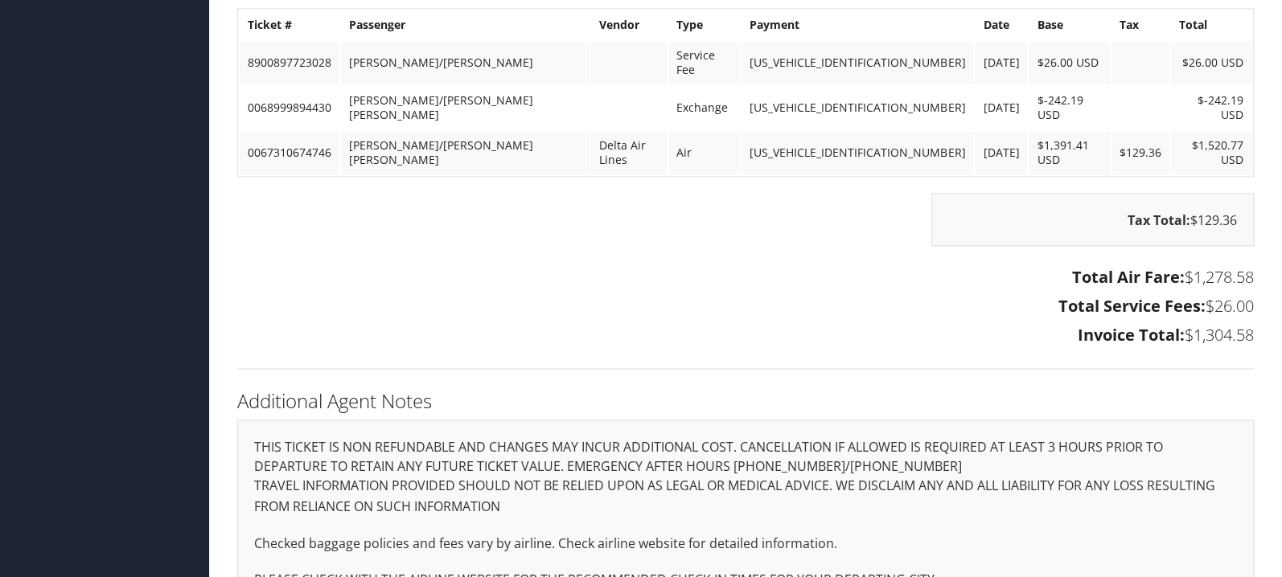
scroll to position [1118, 0]
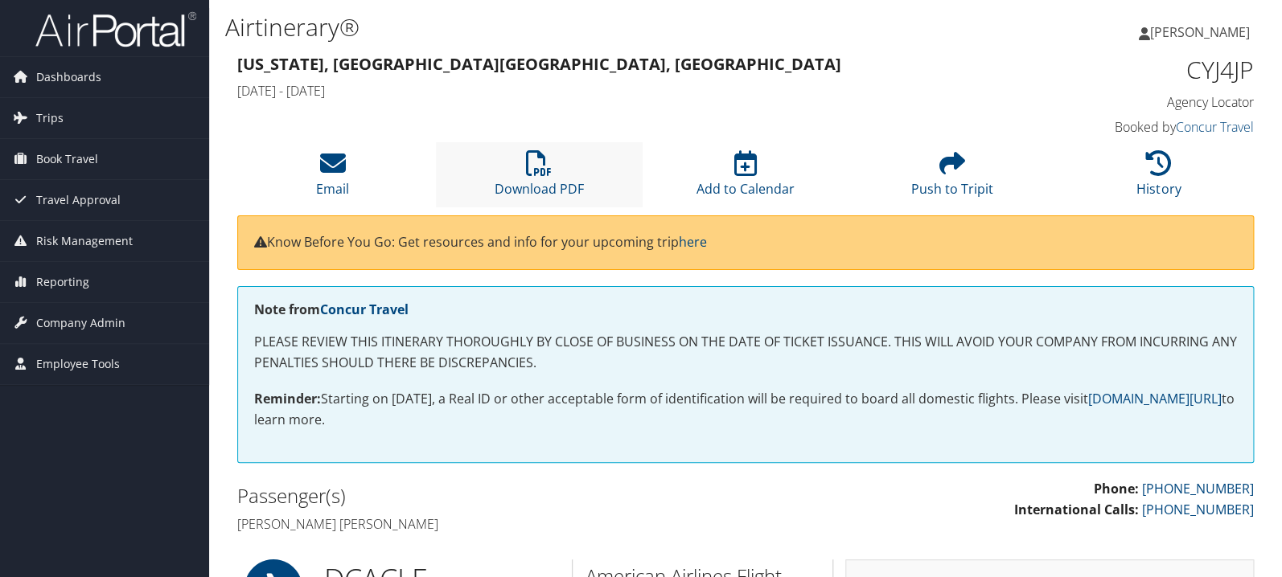
click at [550, 179] on li "Download PDF" at bounding box center [539, 174] width 207 height 65
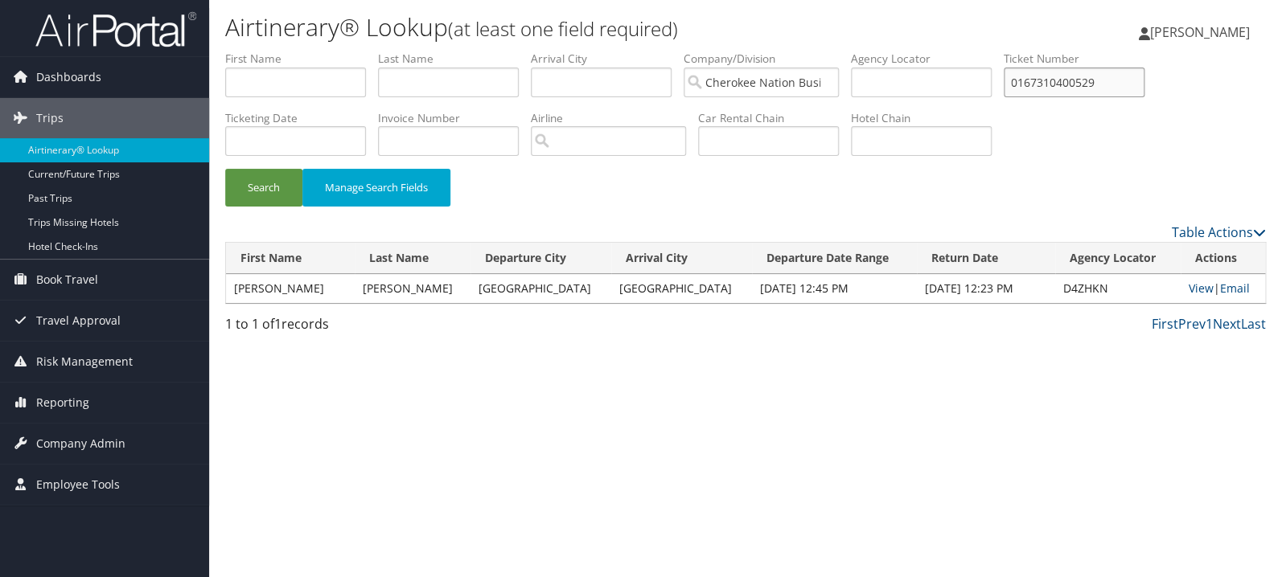
click at [1083, 89] on input "0167310400529" at bounding box center [1073, 83] width 141 height 30
click at [1083, 88] on input "0167310400529" at bounding box center [1073, 83] width 141 height 30
paste input "27973094307591"
click at [225, 169] on button "Search" at bounding box center [263, 188] width 77 height 38
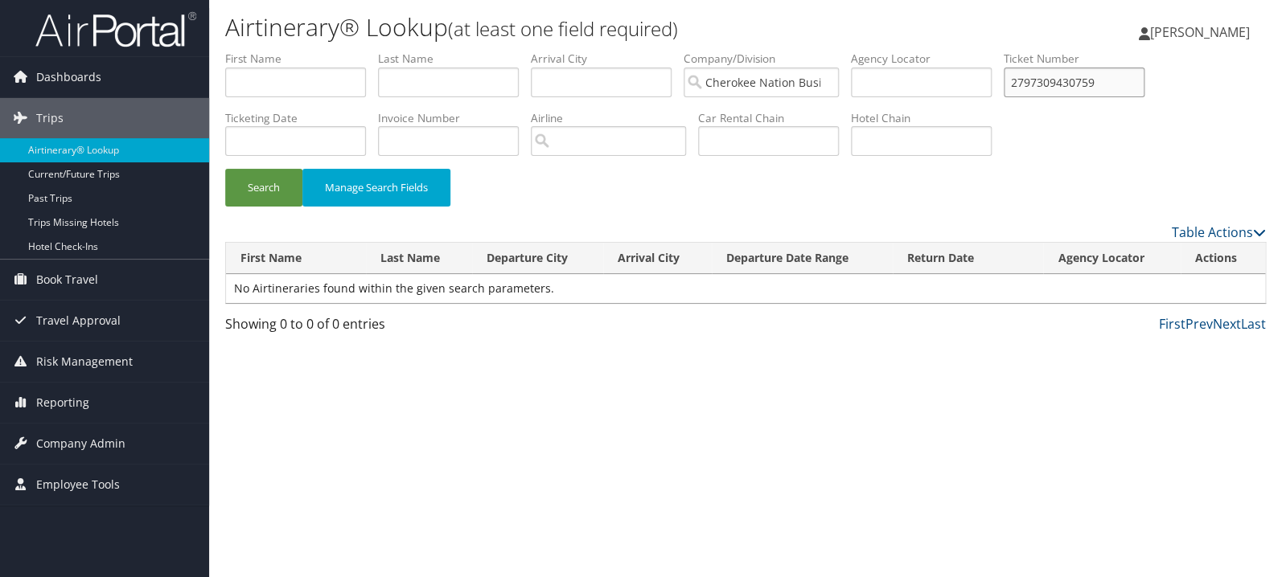
type input "2797309430759"
click at [225, 169] on button "Search" at bounding box center [263, 188] width 77 height 38
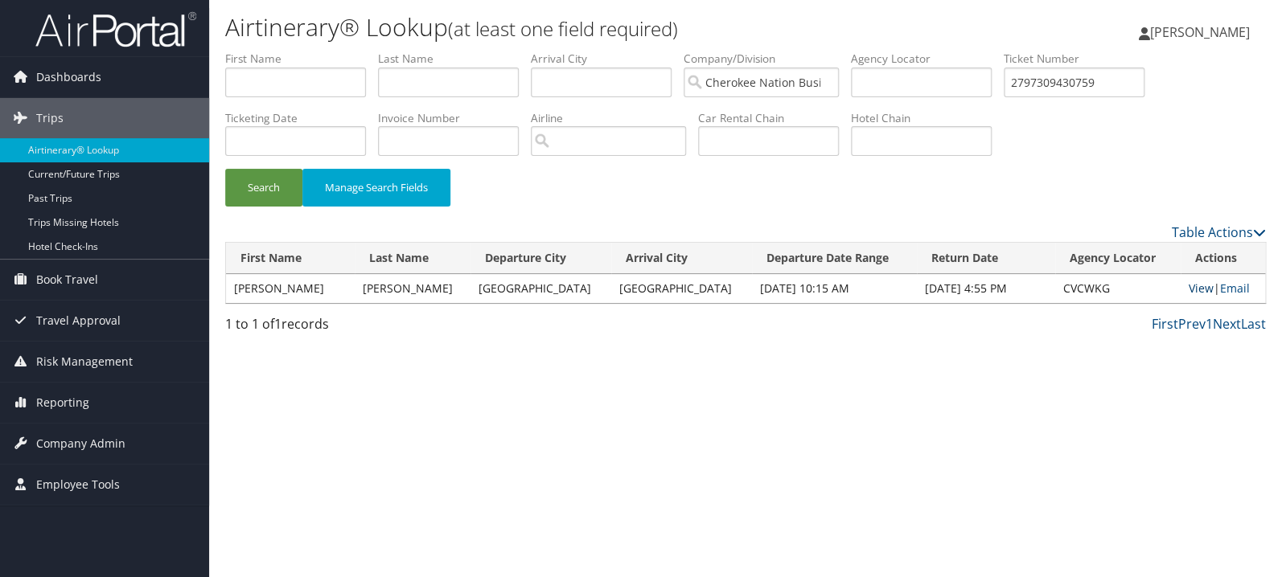
click at [1192, 290] on link "View" at bounding box center [1200, 288] width 25 height 15
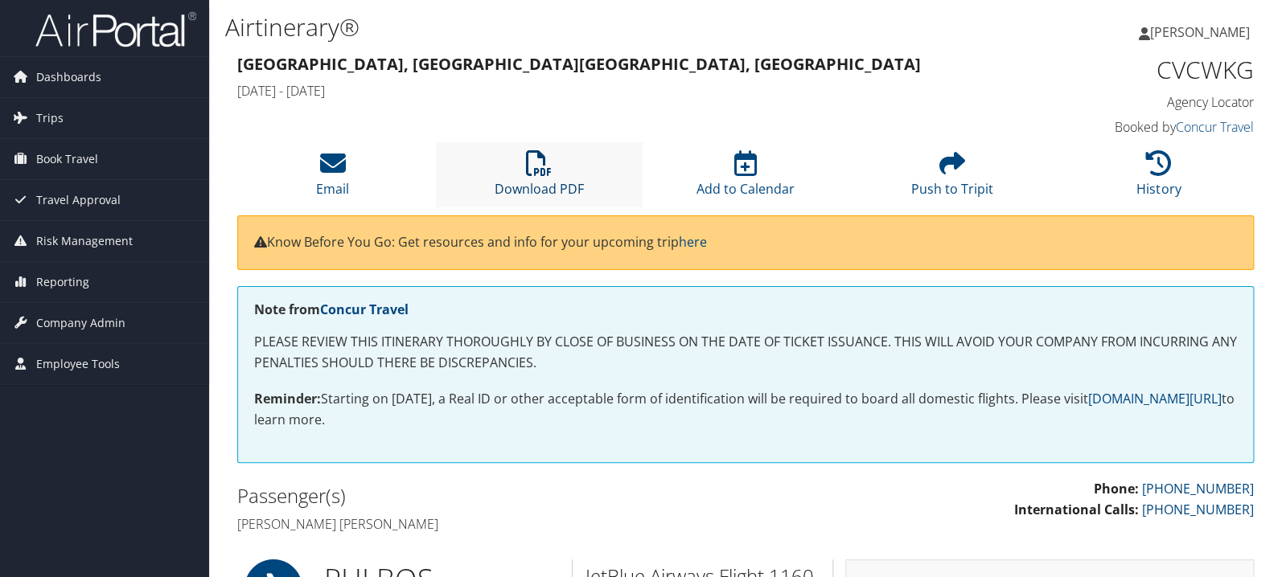
click at [532, 172] on icon at bounding box center [539, 163] width 26 height 26
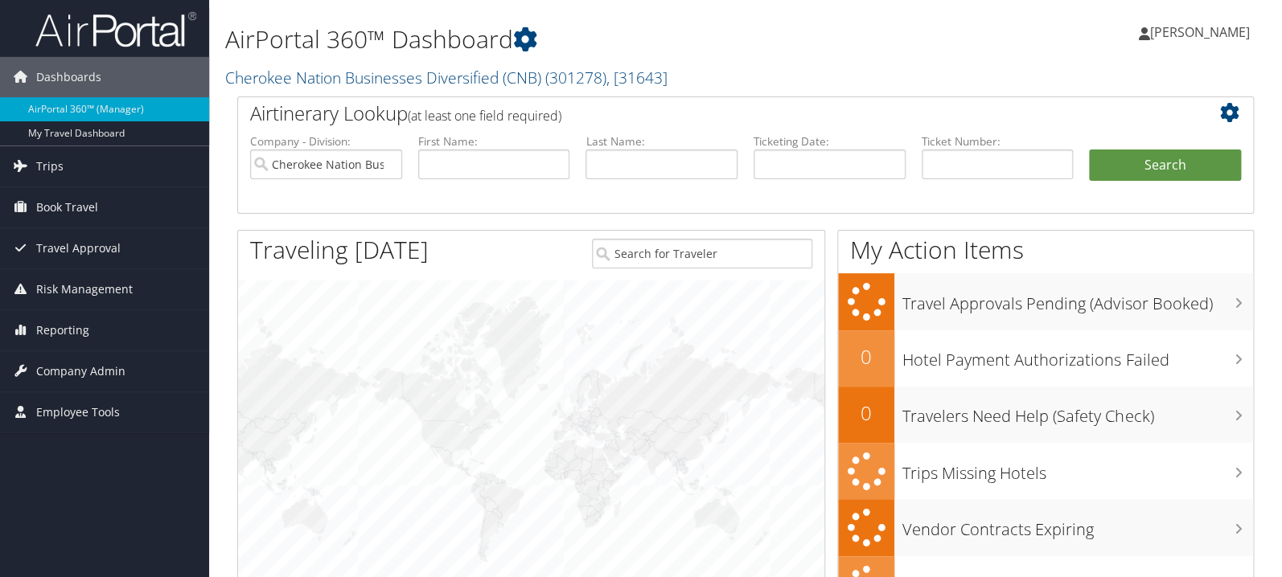
click at [962, 165] on input "text" at bounding box center [997, 165] width 152 height 30
type input "0017310248752"
click at [1089, 150] on button "Search" at bounding box center [1165, 166] width 152 height 32
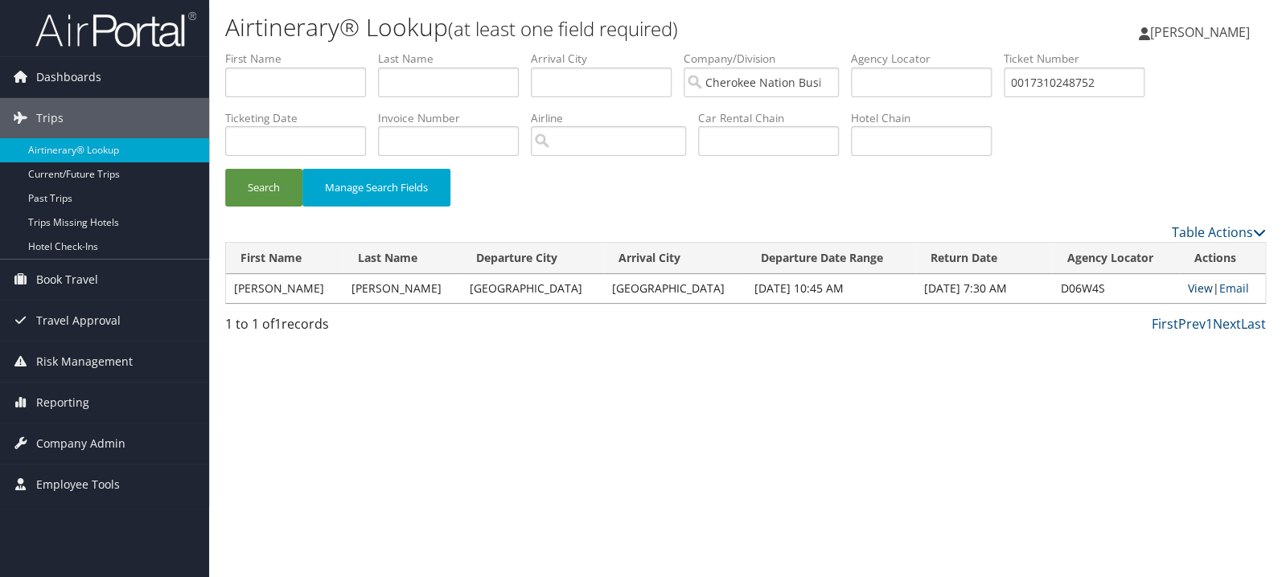
click at [1187, 285] on link "View" at bounding box center [1199, 288] width 25 height 15
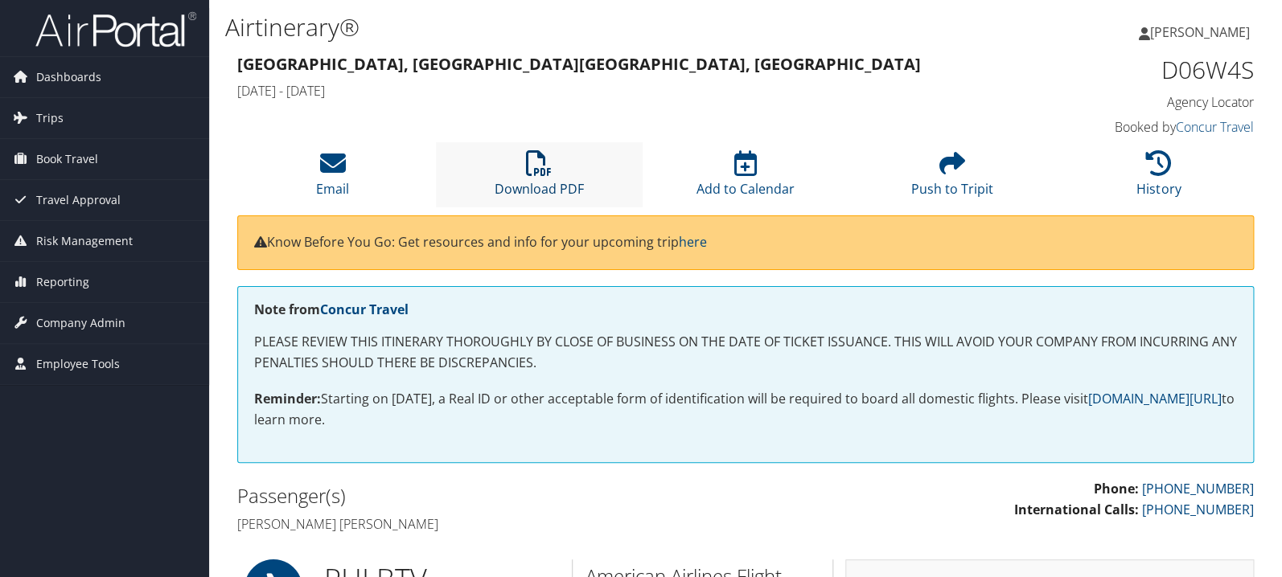
click at [543, 165] on icon at bounding box center [539, 163] width 26 height 26
click at [1177, 173] on li "History" at bounding box center [1158, 174] width 207 height 65
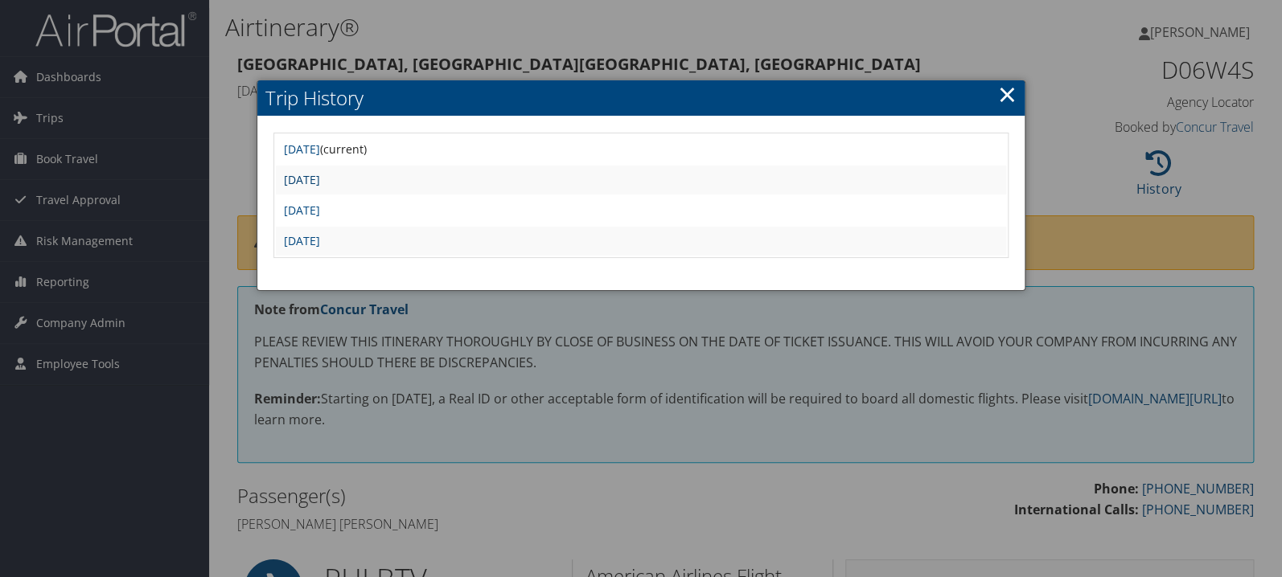
click at [320, 179] on link "Thu Aug 14 14:55:36 MDT 2025" at bounding box center [302, 179] width 36 height 15
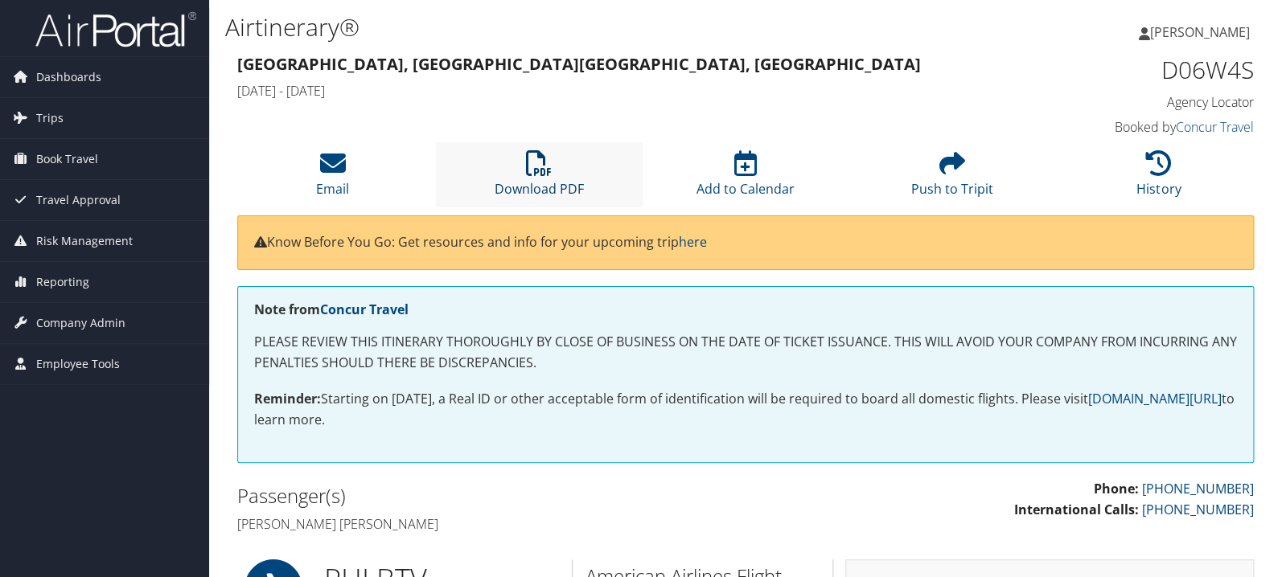
click at [543, 162] on icon at bounding box center [539, 163] width 26 height 26
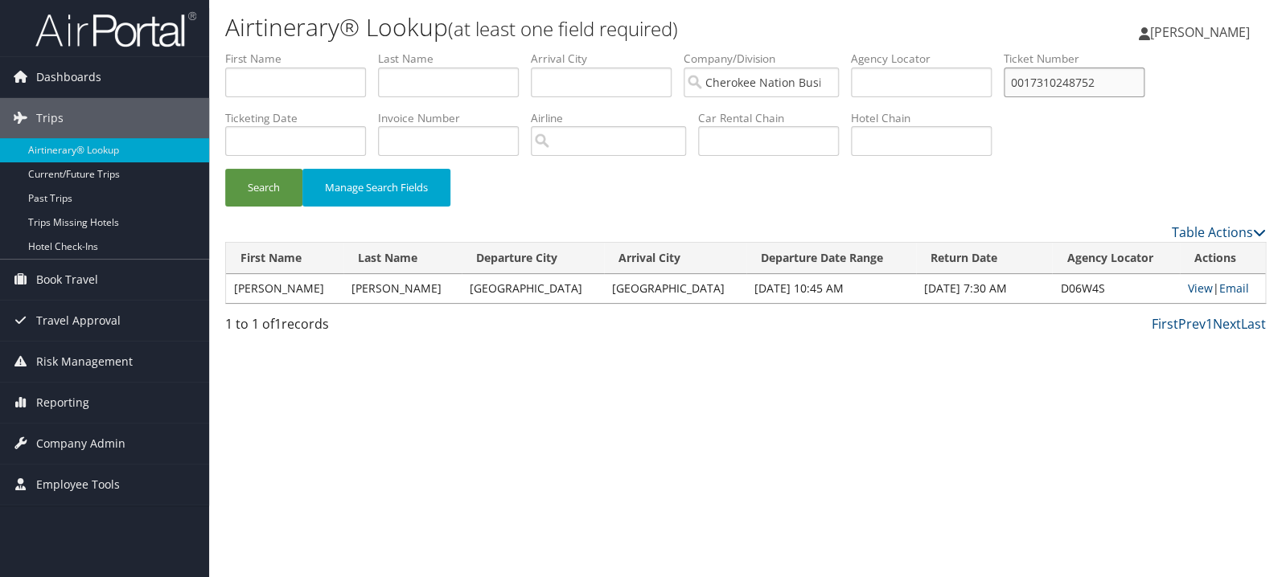
click at [1099, 88] on input "0017310248752" at bounding box center [1073, 83] width 141 height 30
paste input "67308743237"
click at [225, 169] on button "Search" at bounding box center [263, 188] width 77 height 38
click at [1198, 289] on link "View" at bounding box center [1195, 288] width 25 height 15
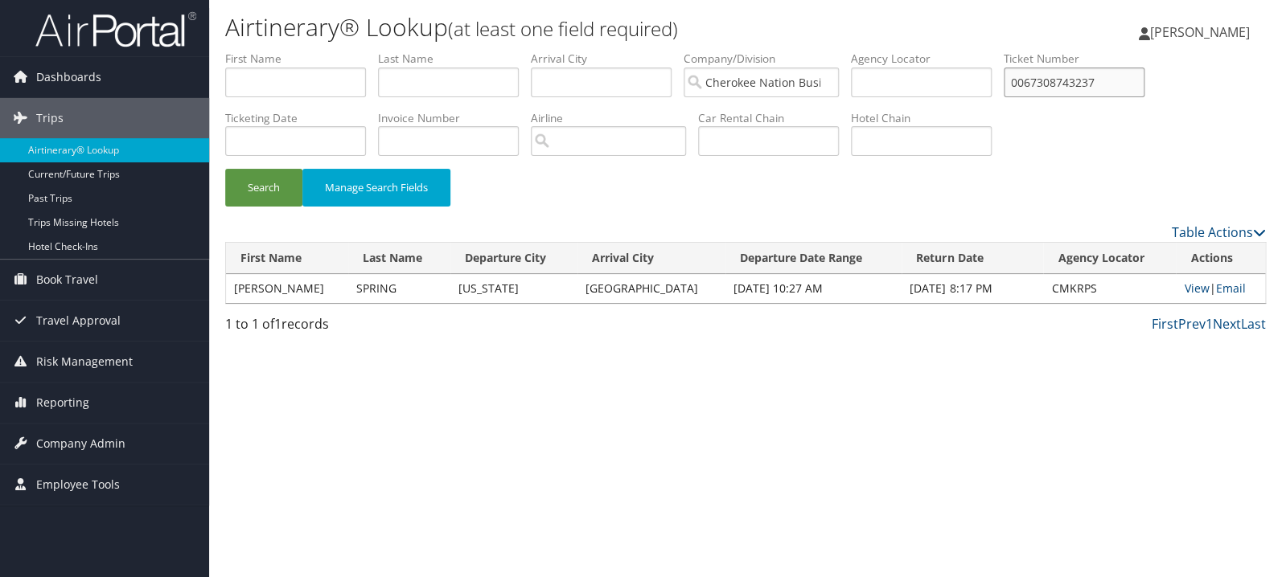
click at [1097, 92] on input "0067308743237" at bounding box center [1073, 83] width 141 height 30
paste input "5267310520622"
click at [225, 169] on button "Search" at bounding box center [263, 188] width 77 height 38
click at [1187, 289] on link "View" at bounding box center [1199, 288] width 25 height 15
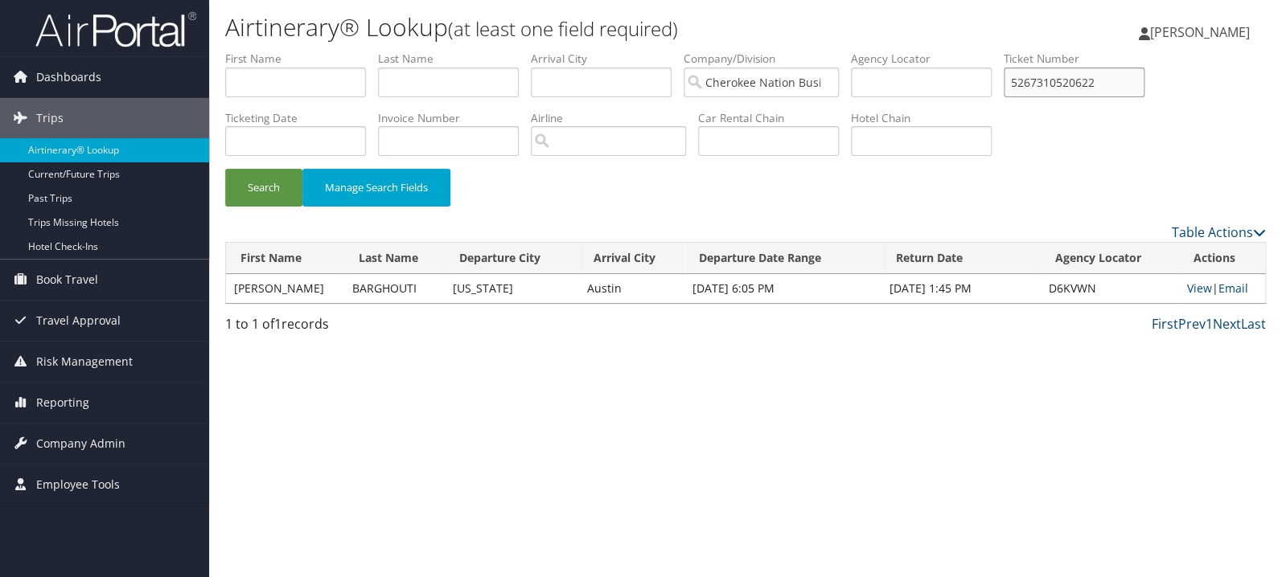
click at [1113, 76] on input "5267310520622" at bounding box center [1073, 83] width 141 height 30
paste input "0067310141867"
type input "0067310141867"
click at [225, 169] on button "Search" at bounding box center [263, 188] width 77 height 38
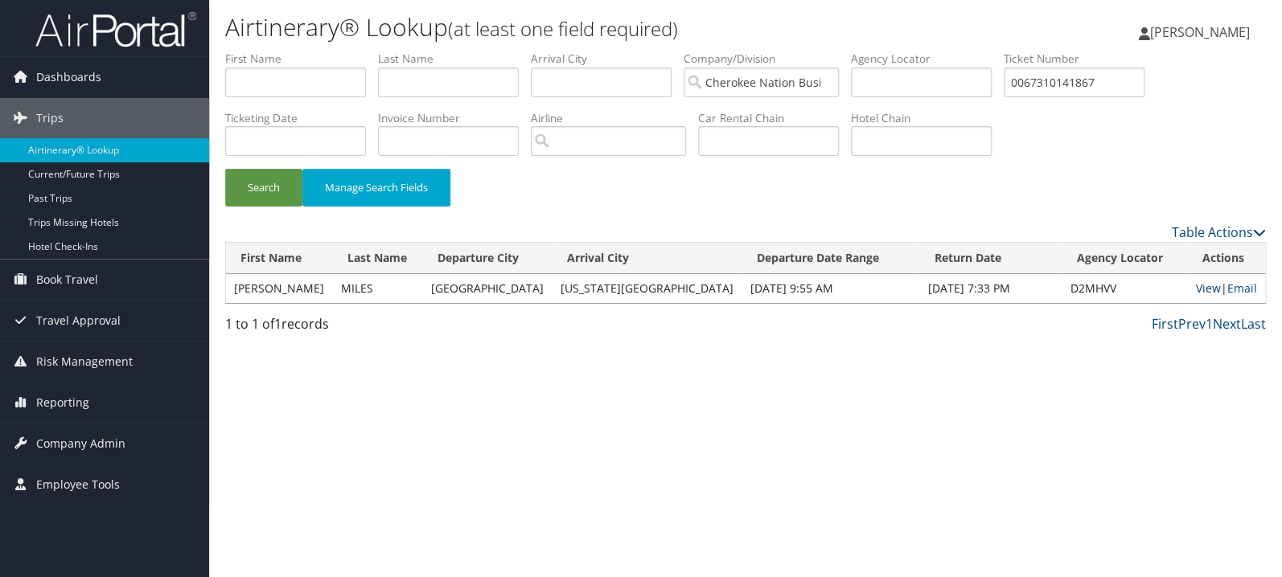
click at [1199, 289] on link "View" at bounding box center [1207, 288] width 25 height 15
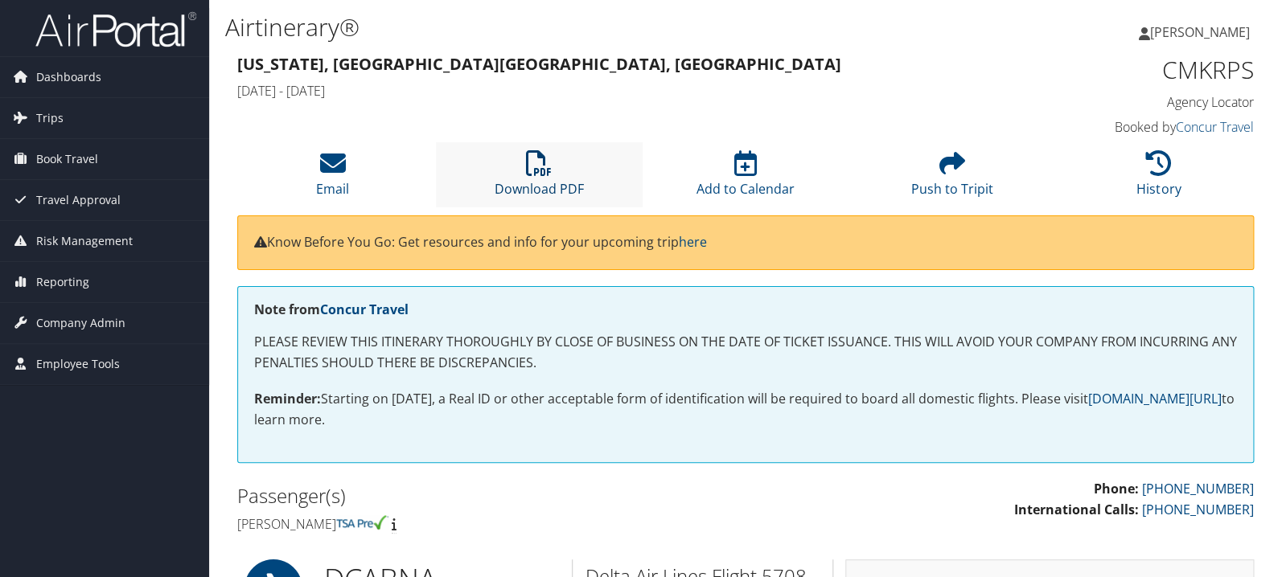
click at [539, 169] on icon at bounding box center [539, 163] width 26 height 26
click at [551, 162] on icon at bounding box center [539, 163] width 26 height 26
click at [535, 177] on li "Download PDF" at bounding box center [539, 174] width 207 height 65
